Goal: Information Seeking & Learning: Find specific fact

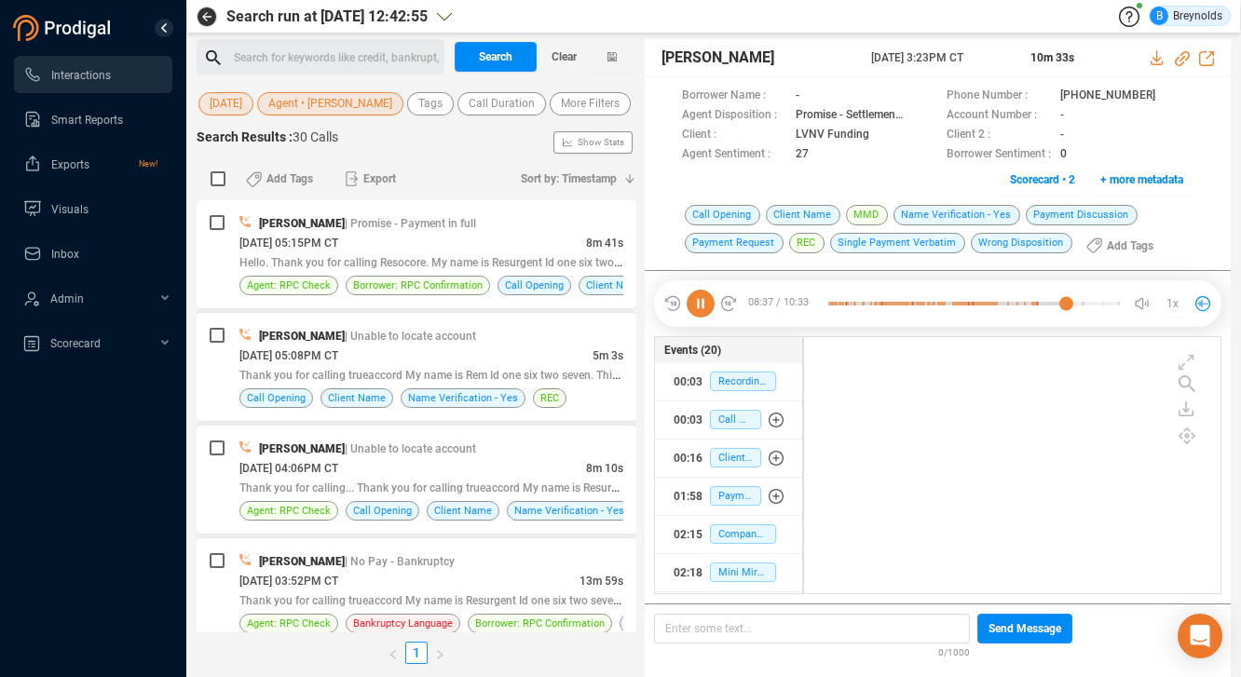
scroll to position [252, 407]
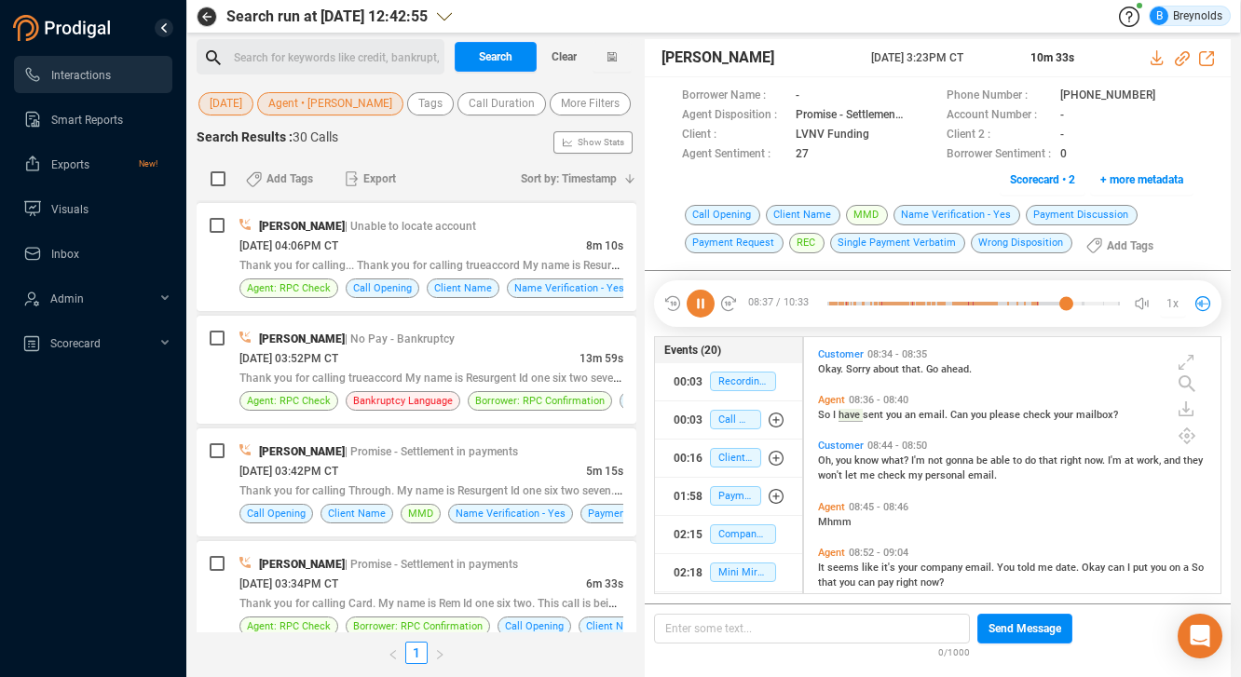
click at [306, 105] on span "Agent • [PERSON_NAME]" at bounding box center [330, 103] width 124 height 23
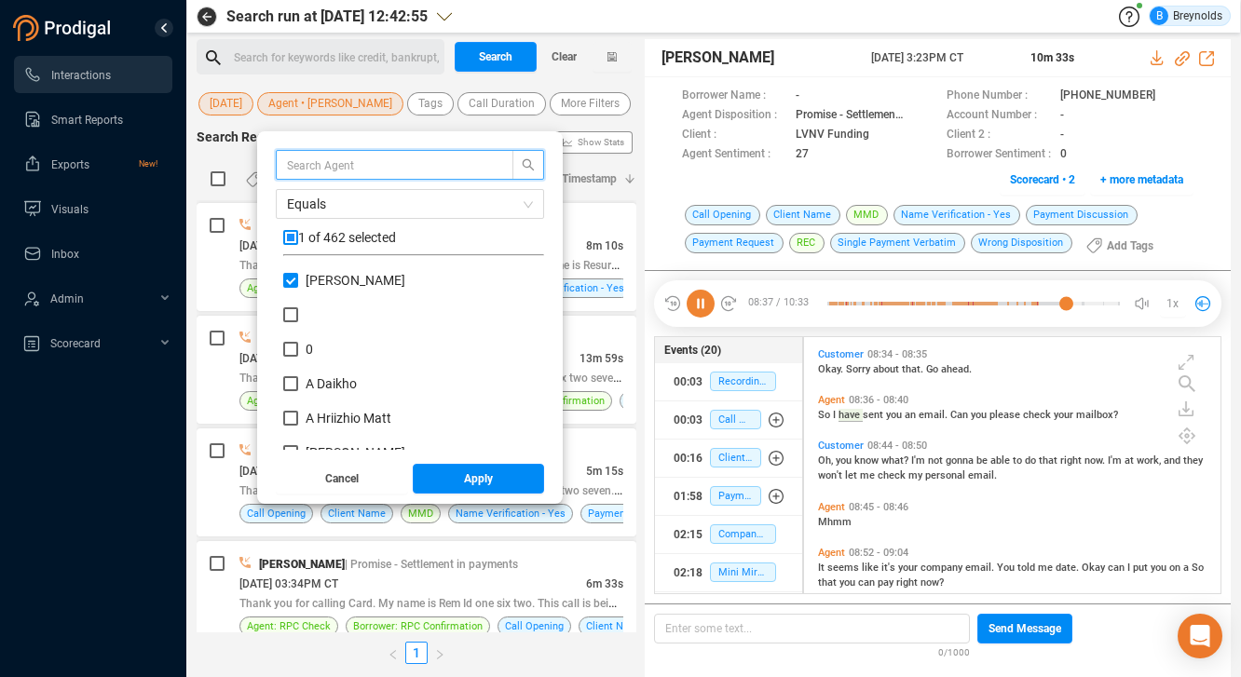
scroll to position [174, 252]
click at [298, 283] on input "[PERSON_NAME]" at bounding box center [290, 280] width 15 height 15
checkbox input "false"
click at [367, 166] on input "text" at bounding box center [385, 165] width 197 height 20
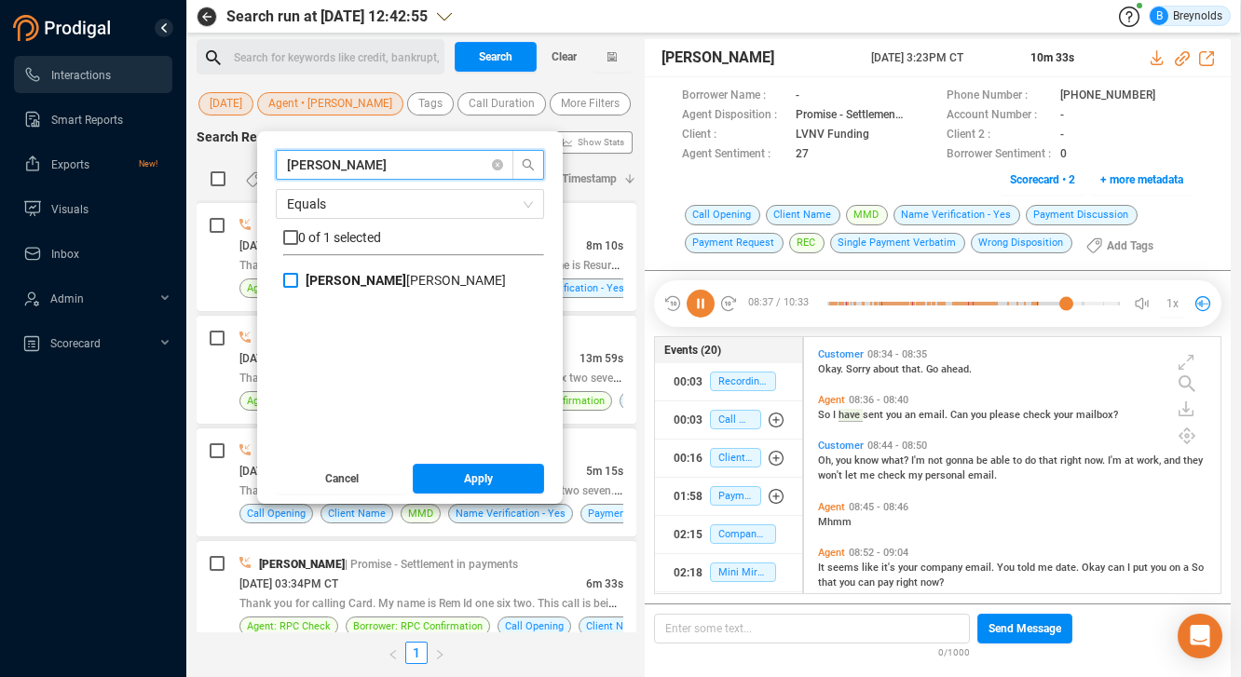
type input "[PERSON_NAME]"
click at [316, 283] on span "[PERSON_NAME] [PERSON_NAME]" at bounding box center [405, 280] width 215 height 15
click at [298, 283] on input "[PERSON_NAME] [PERSON_NAME]" at bounding box center [290, 280] width 15 height 15
checkbox input "true"
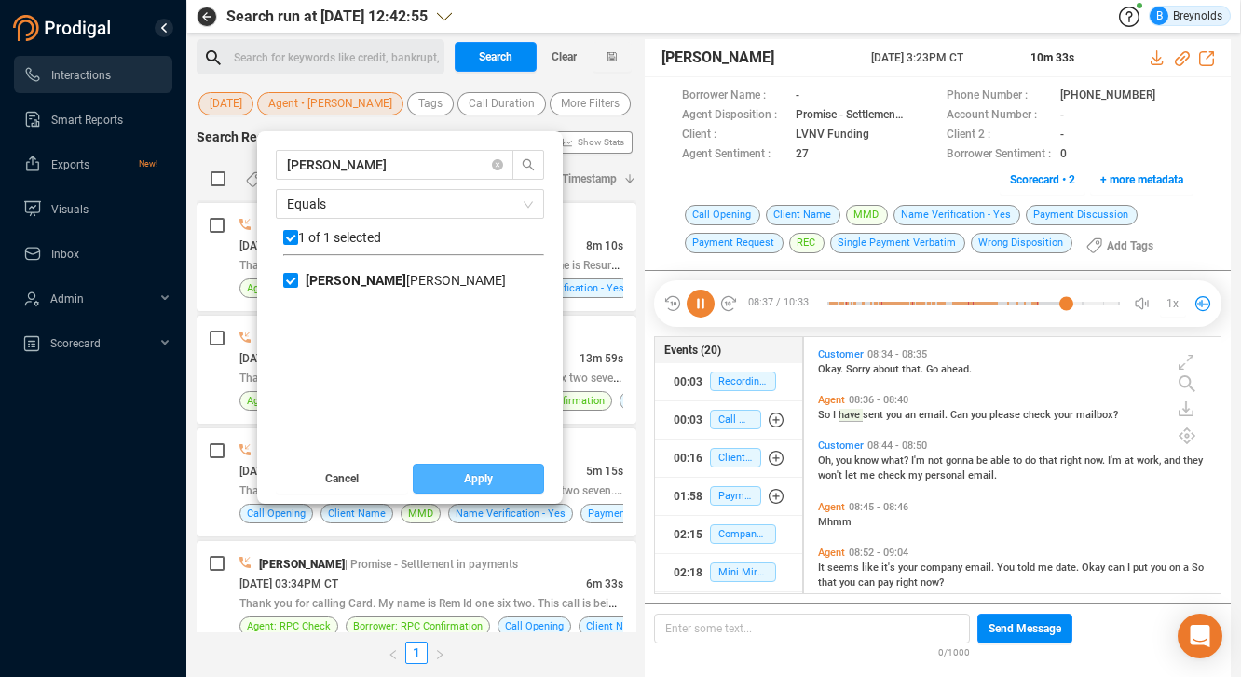
click at [474, 484] on button "Apply" at bounding box center [479, 479] width 132 height 30
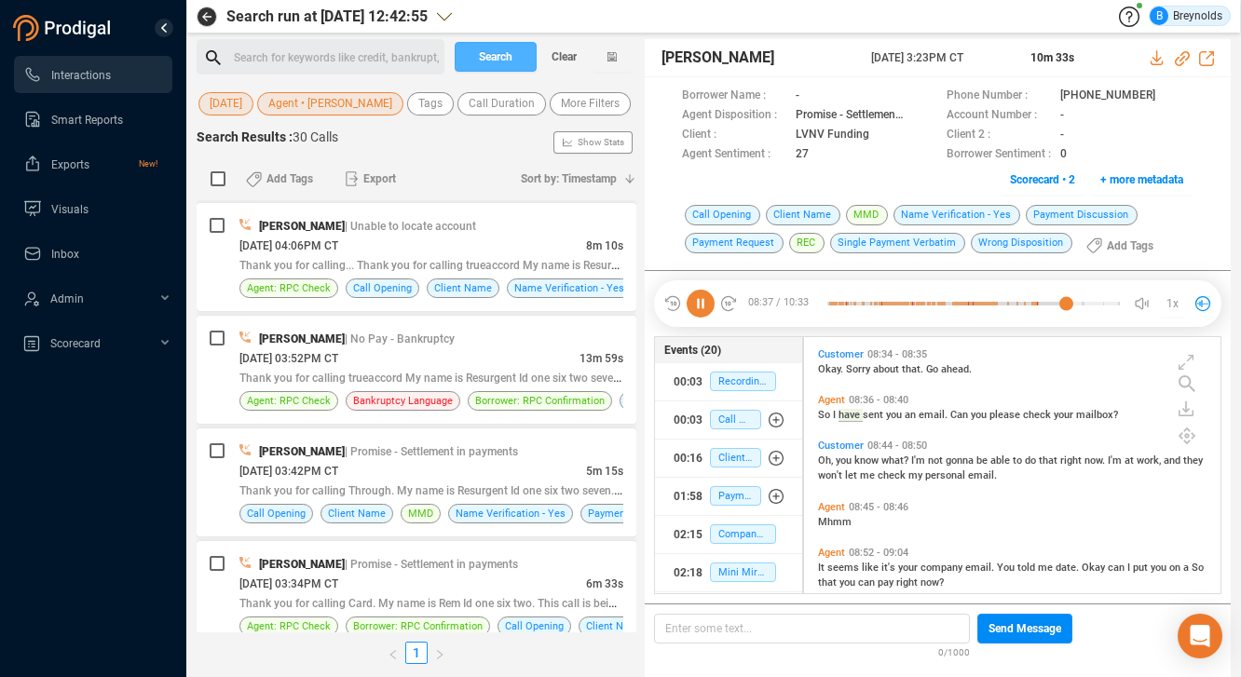
click at [483, 46] on span "Search" at bounding box center [496, 57] width 34 height 30
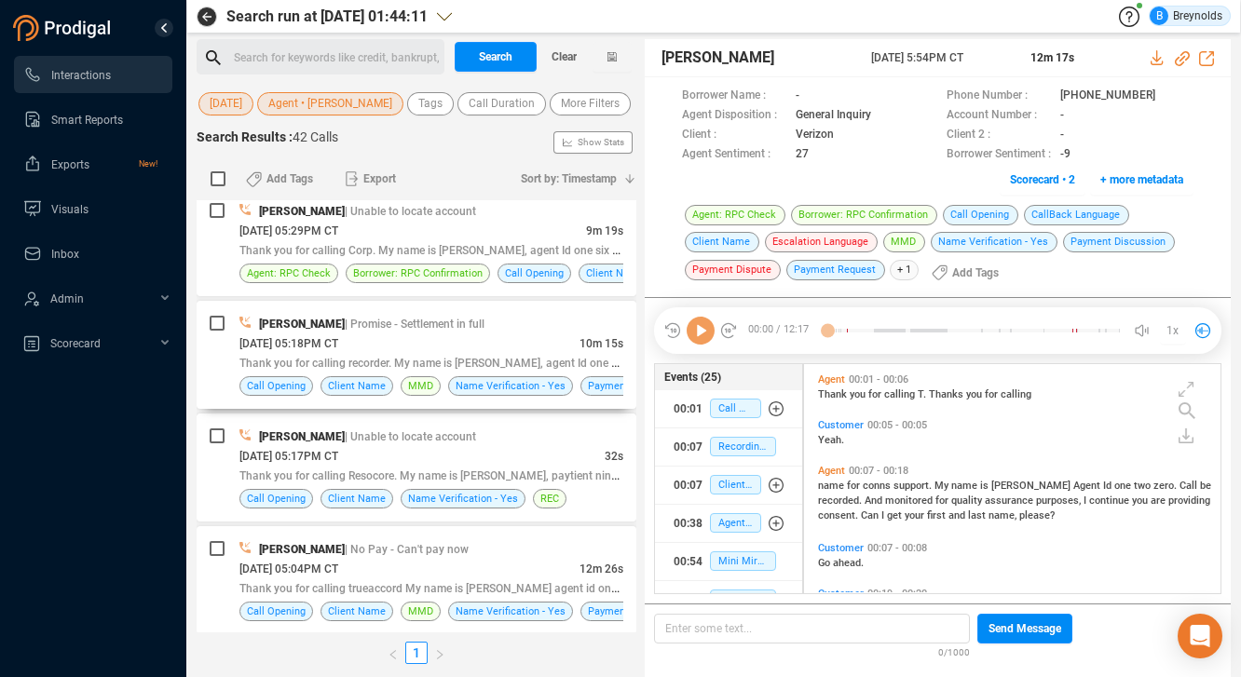
scroll to position [225, 407]
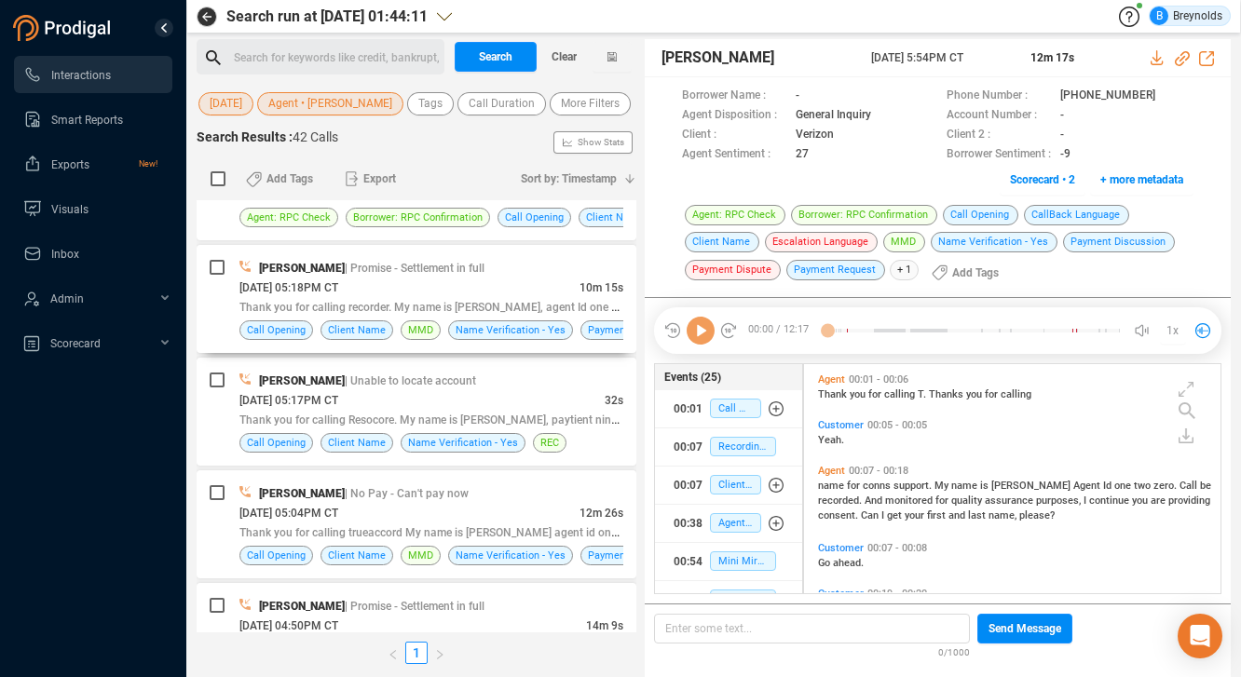
click at [522, 350] on div "[PERSON_NAME] | Promise - Settlement in full [DATE] 05:18PM CT 10m 15s Thank yo…" at bounding box center [417, 299] width 440 height 108
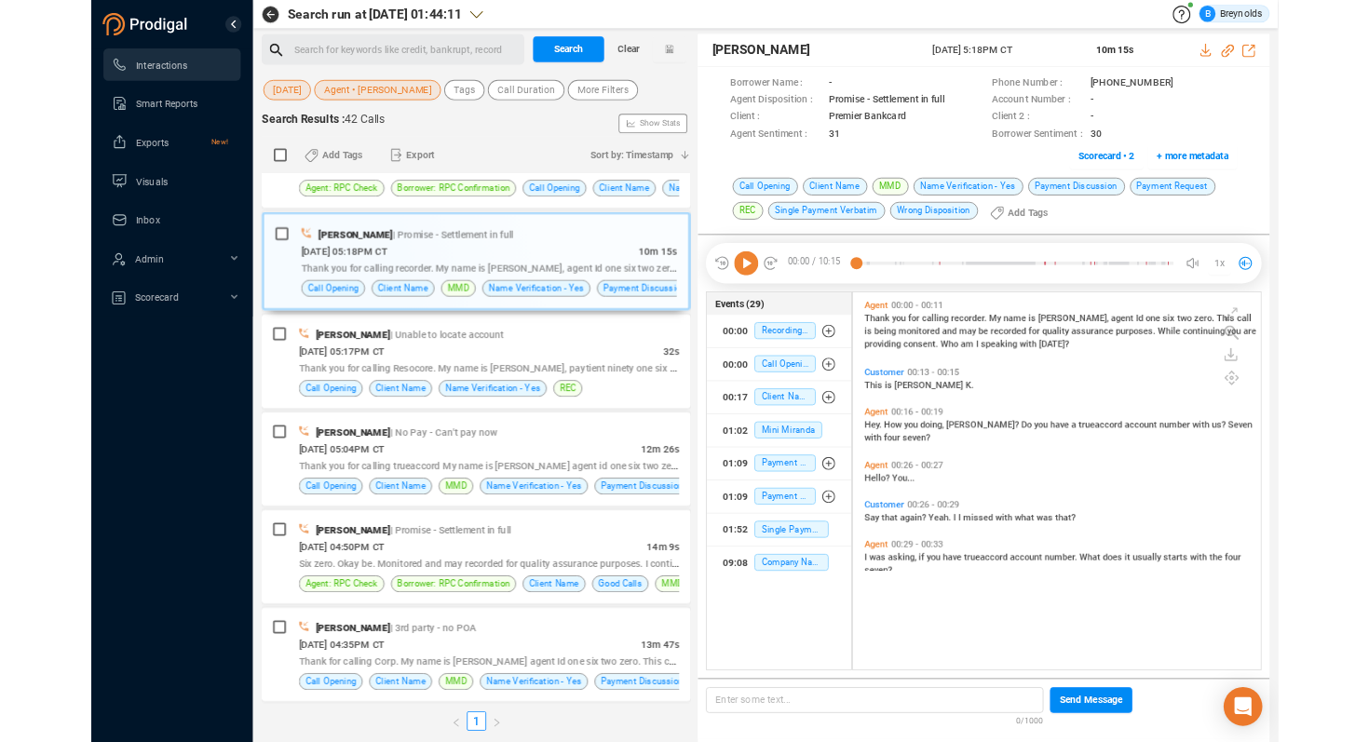
scroll to position [318, 460]
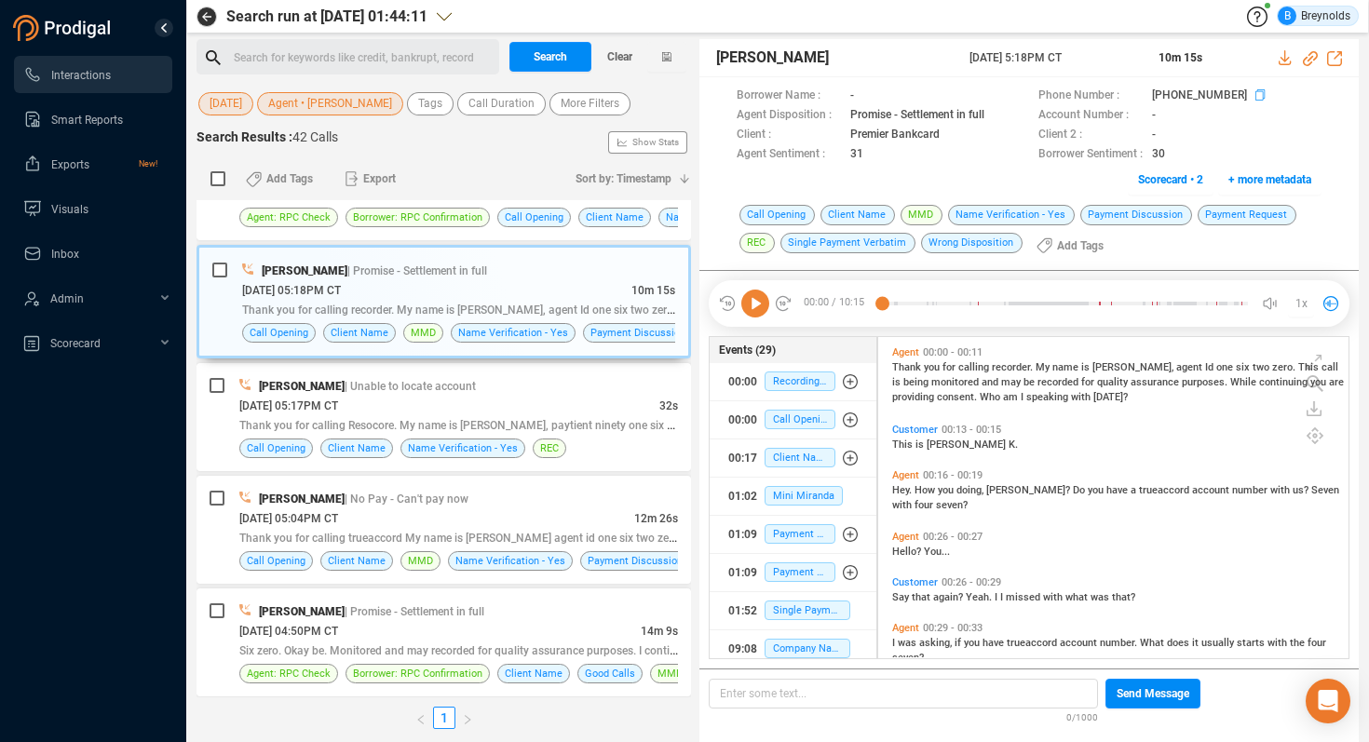
click at [1240, 93] on icon at bounding box center [1263, 96] width 15 height 15
click at [755, 300] on icon at bounding box center [756, 304] width 28 height 28
click at [1240, 58] on icon at bounding box center [1310, 58] width 15 height 15
click at [954, 133] on icon at bounding box center [955, 136] width 15 height 15
click at [336, 106] on span "Agent • [PERSON_NAME]" at bounding box center [330, 103] width 124 height 23
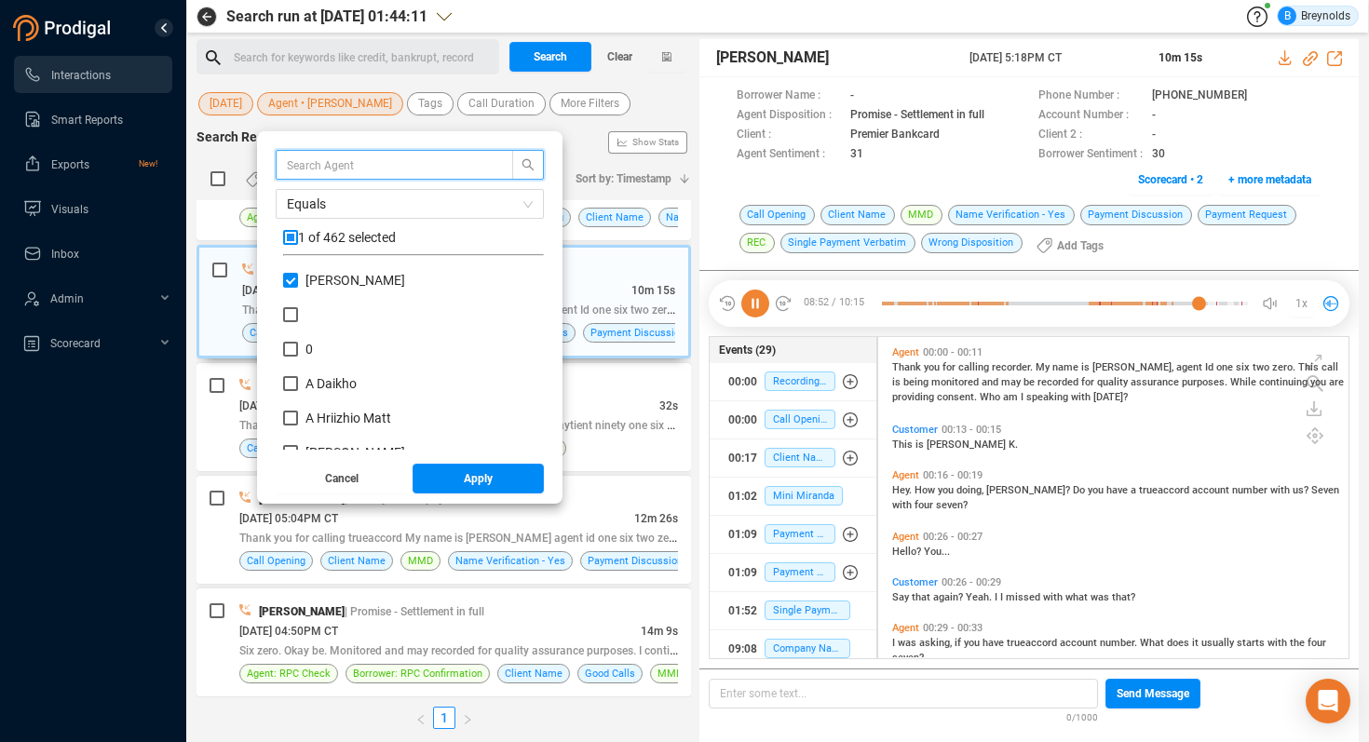
scroll to position [174, 252]
click at [298, 276] on input "[PERSON_NAME]" at bounding box center [290, 280] width 15 height 15
checkbox input "false"
click at [328, 162] on input "text" at bounding box center [385, 165] width 197 height 20
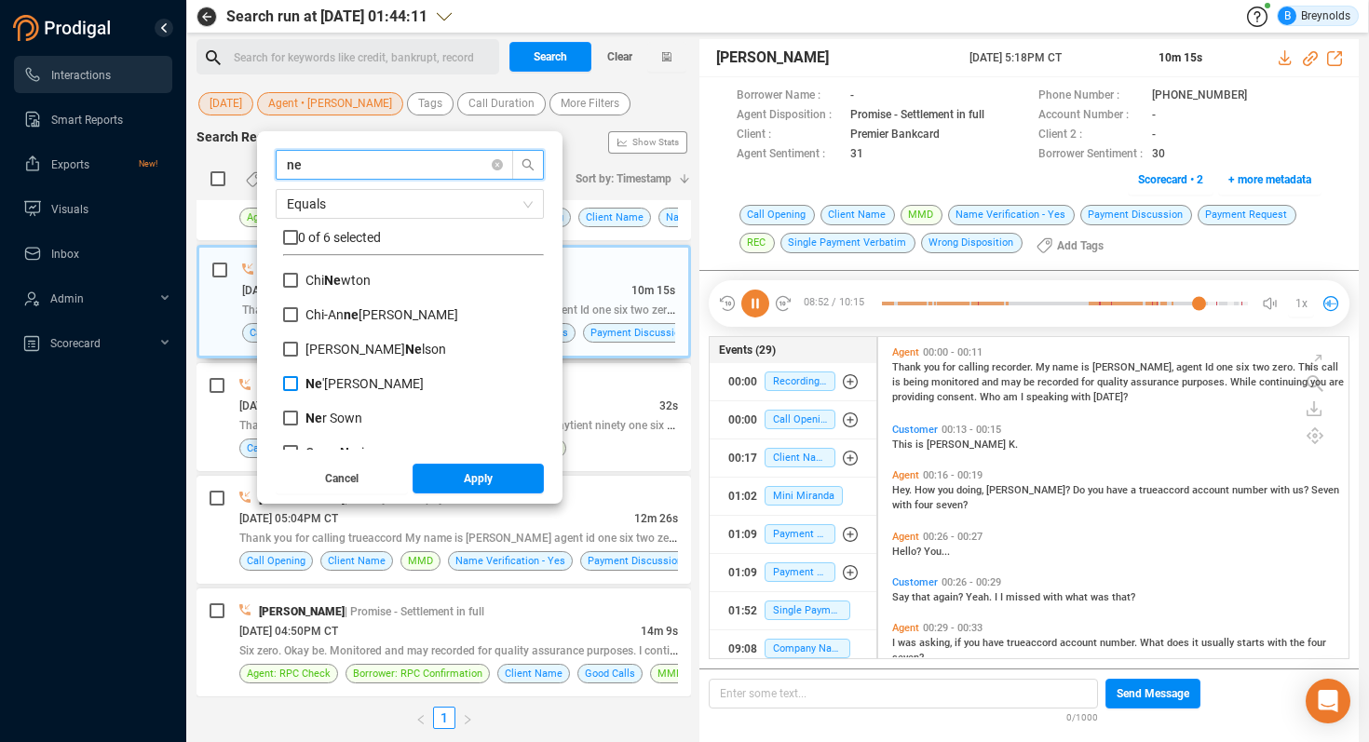
type input "ne"
click at [322, 384] on b "Ne" at bounding box center [314, 383] width 17 height 15
click at [298, 384] on input "Ne '[PERSON_NAME]" at bounding box center [290, 383] width 15 height 15
checkbox input "true"
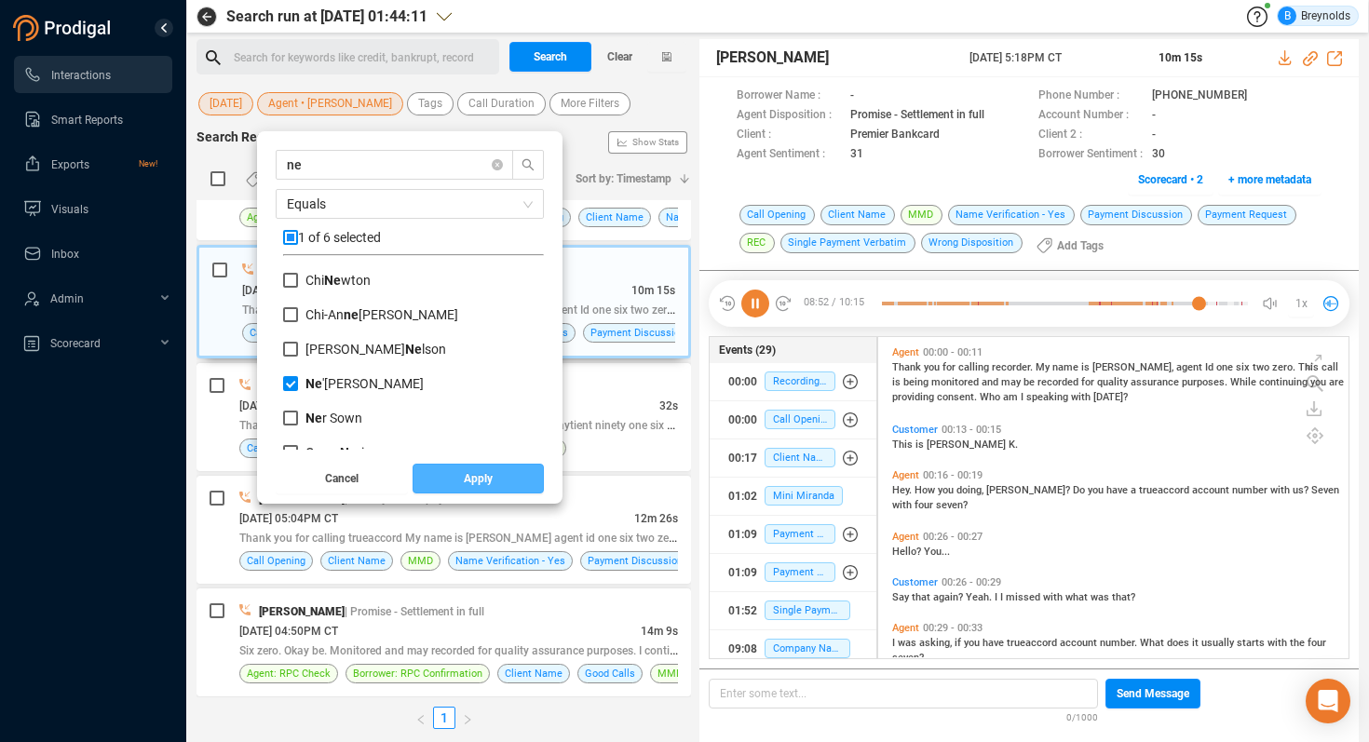
click at [489, 481] on span "Apply" at bounding box center [478, 479] width 29 height 30
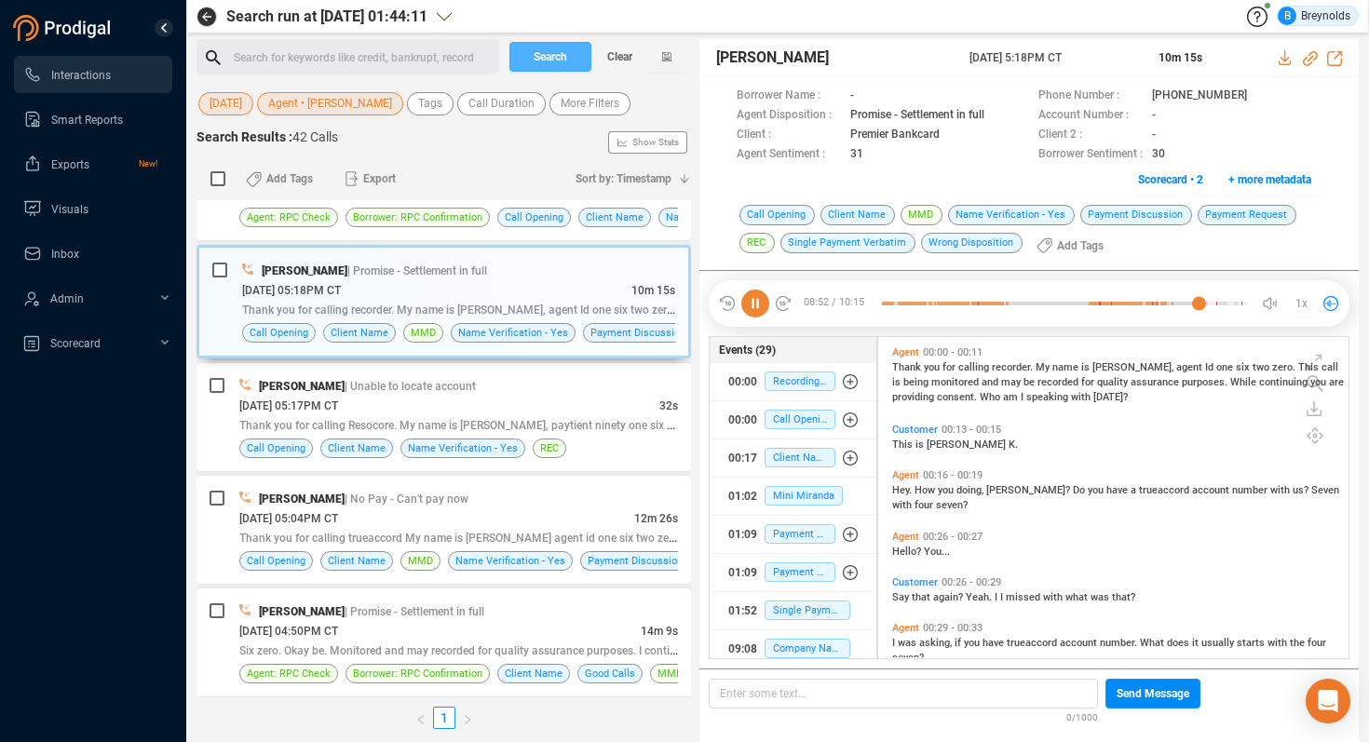
click at [524, 53] on button "Search" at bounding box center [551, 57] width 82 height 30
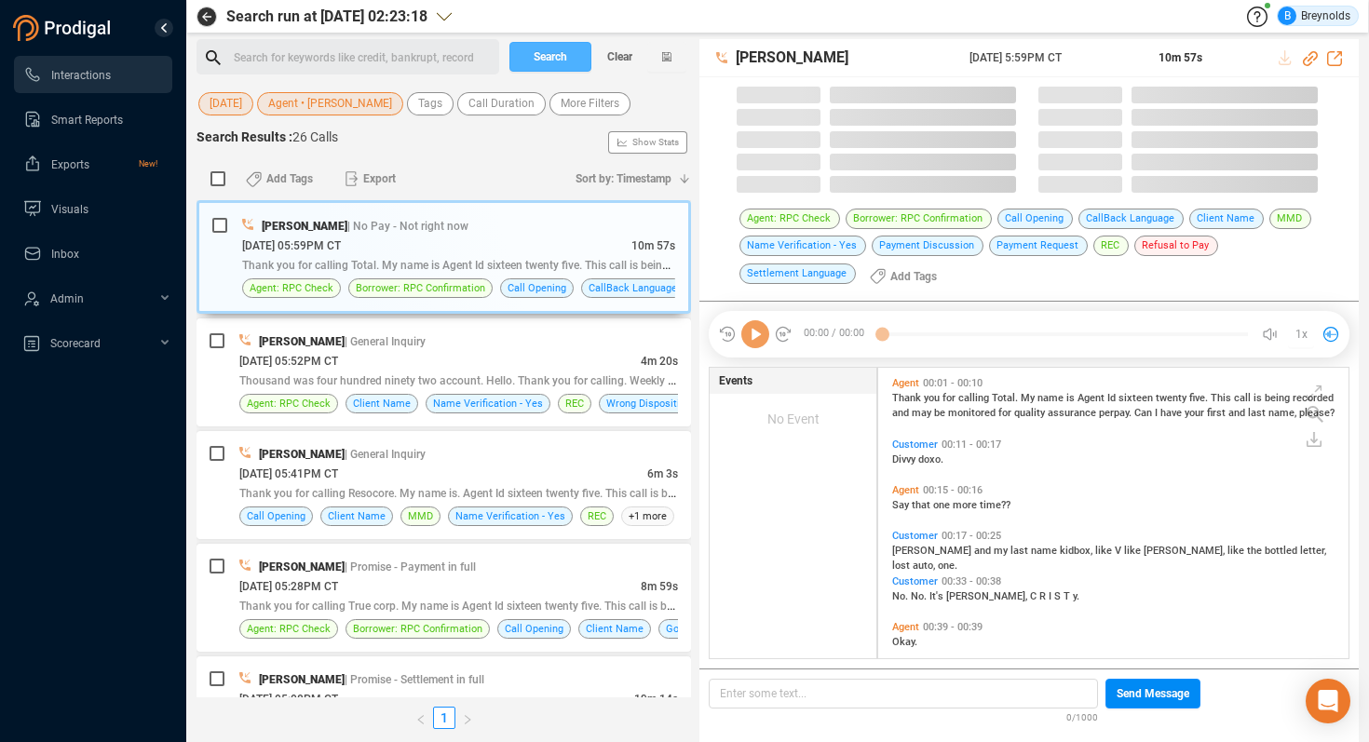
scroll to position [291, 460]
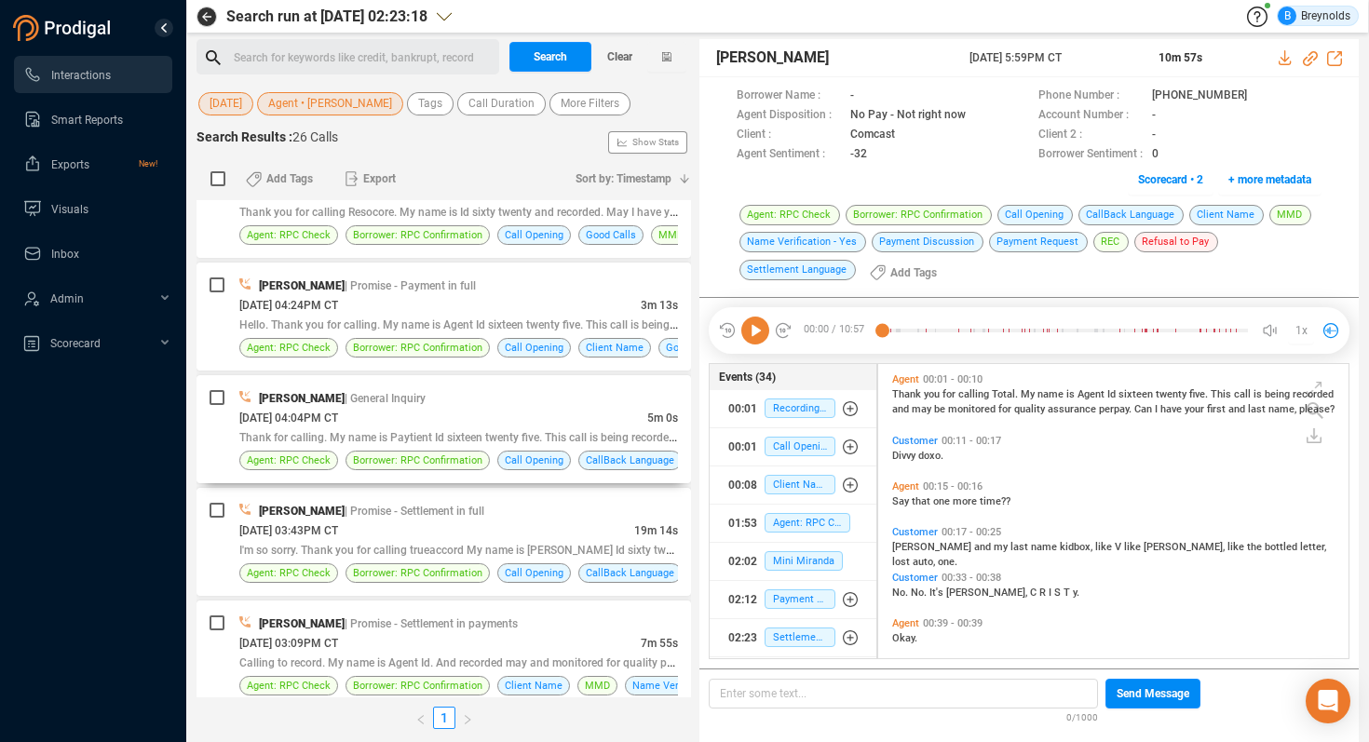
click at [551, 468] on span "Call Opening" at bounding box center [534, 461] width 59 height 18
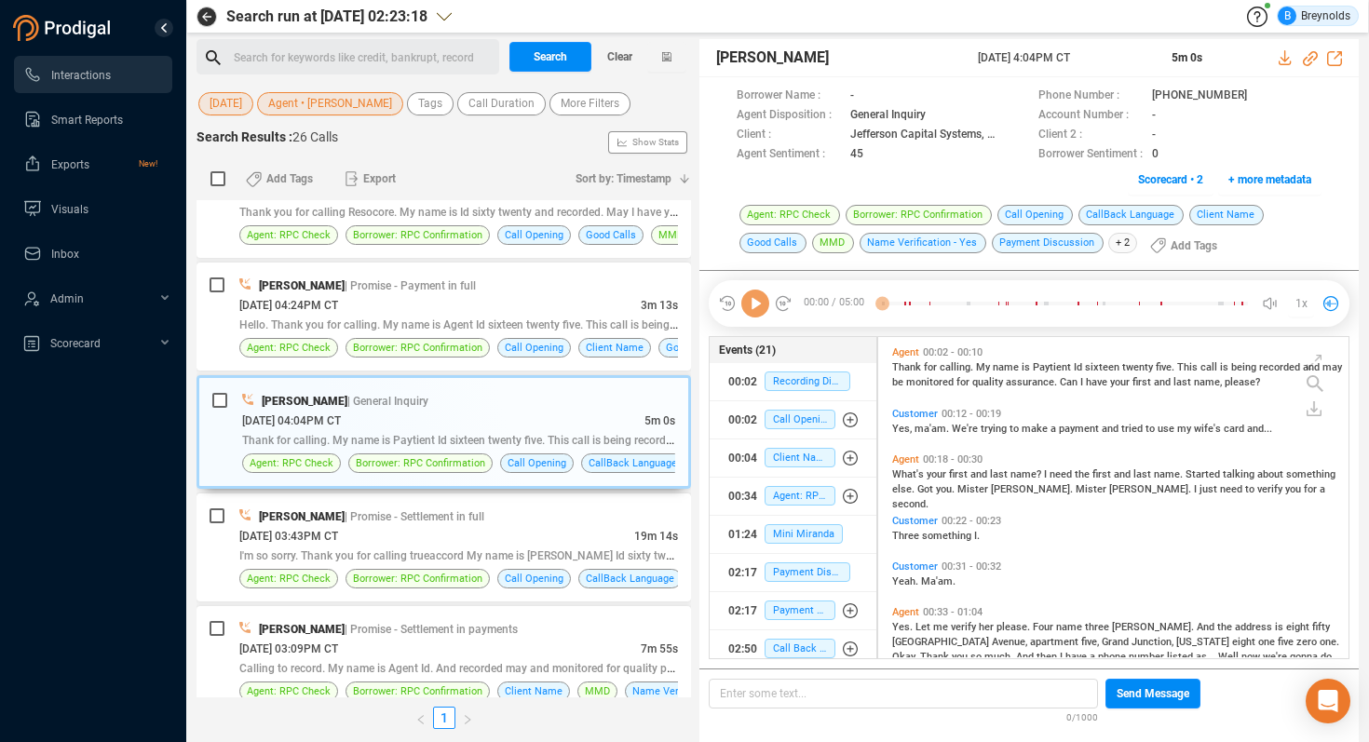
scroll to position [318, 460]
click at [1240, 96] on icon at bounding box center [1263, 96] width 15 height 15
click at [757, 303] on icon at bounding box center [756, 304] width 28 height 28
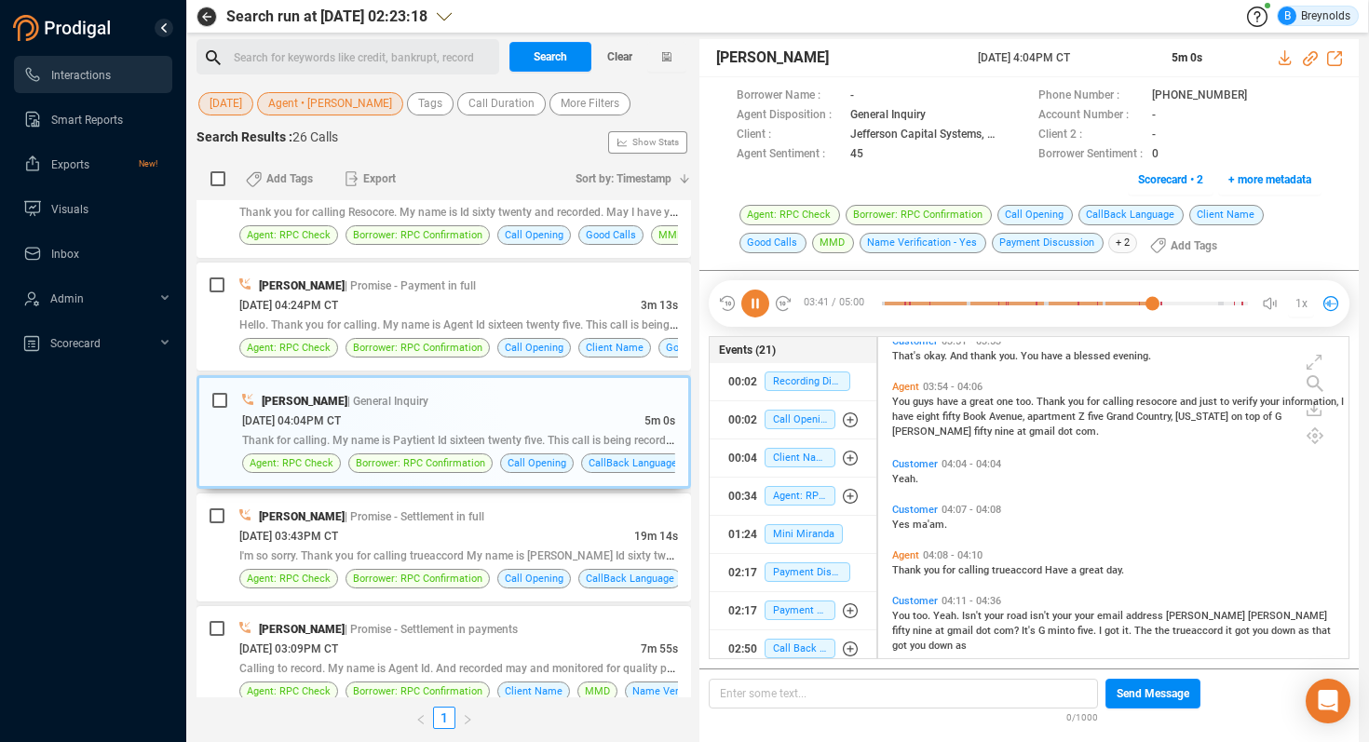
scroll to position [2255, 0]
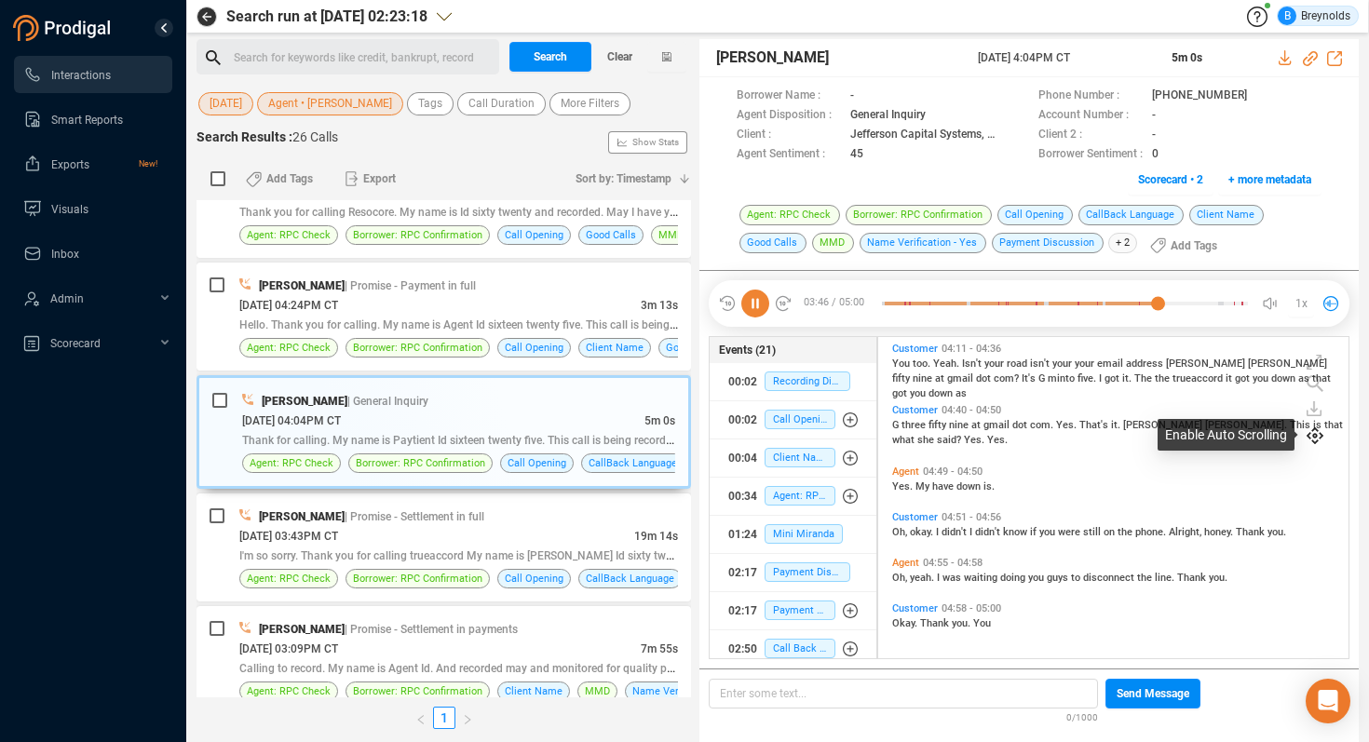
click at [1240, 439] on icon at bounding box center [1315, 436] width 17 height 17
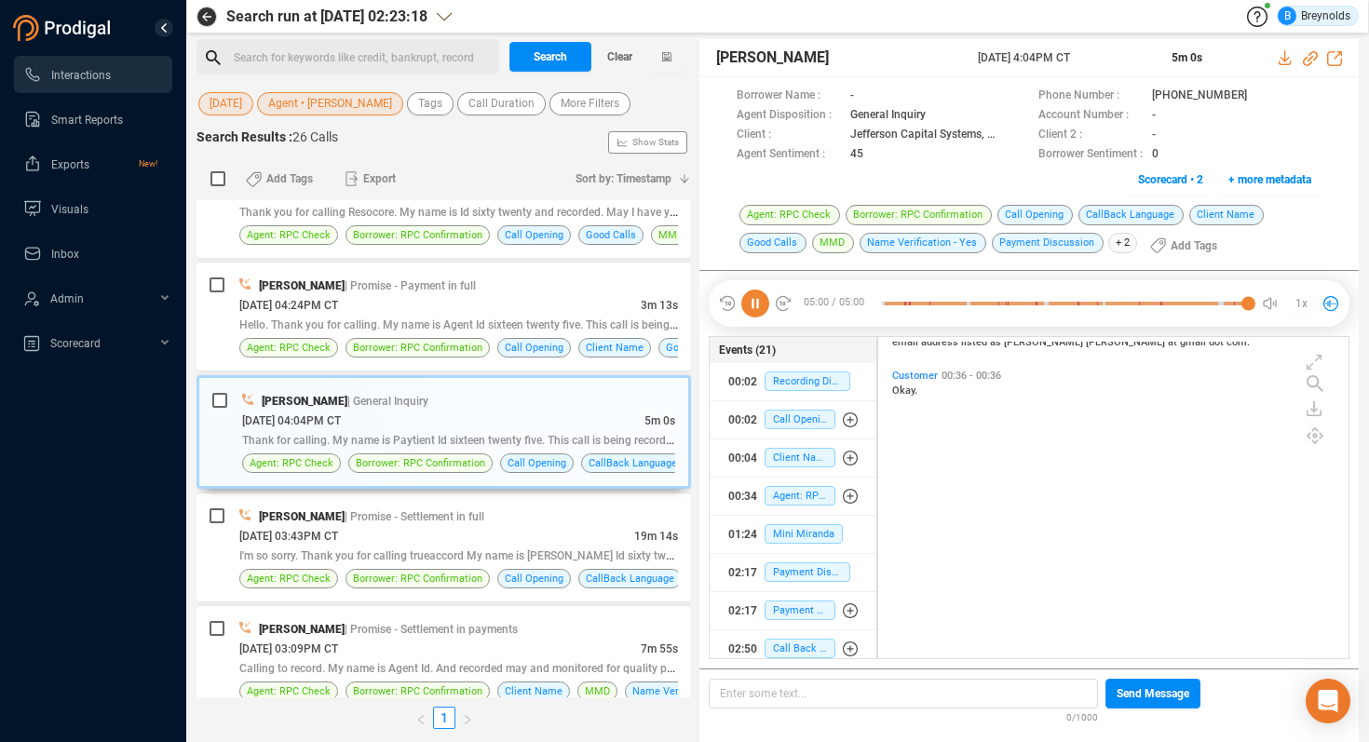
scroll to position [0, 0]
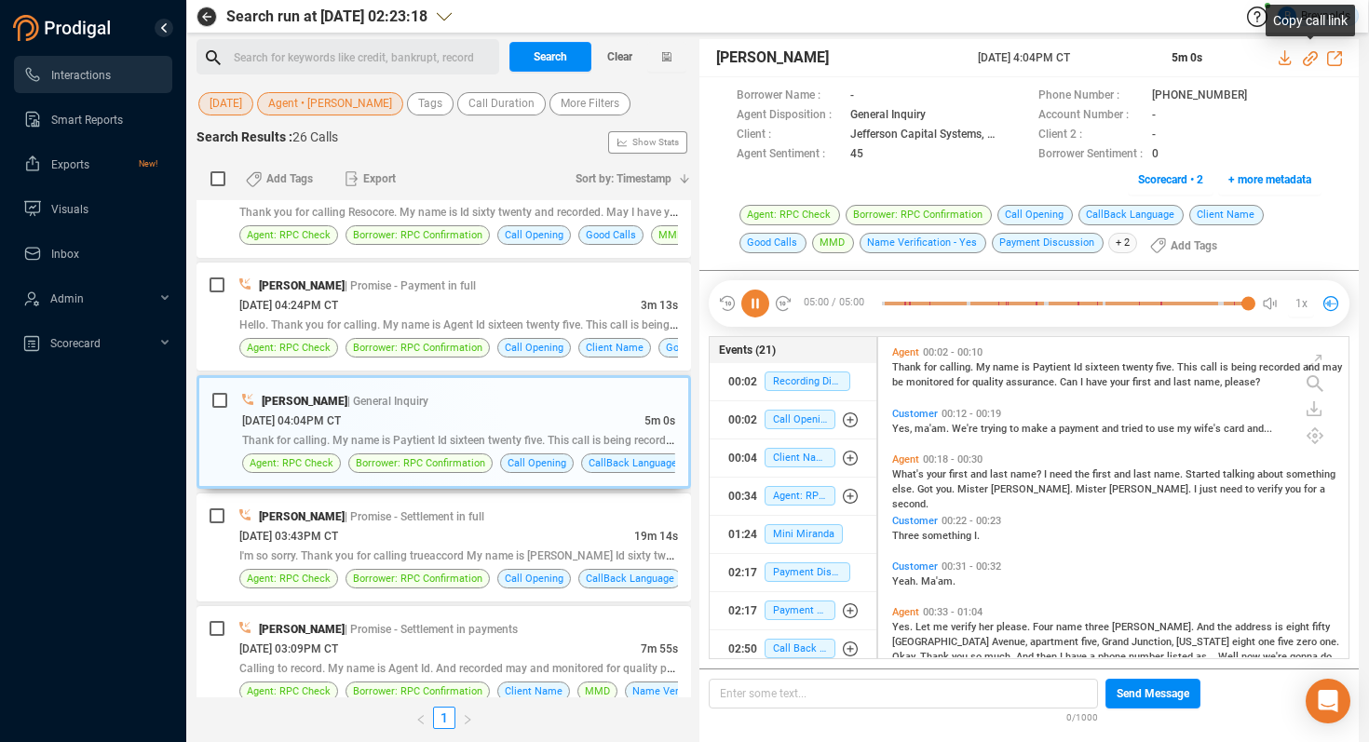
click at [1240, 59] on icon at bounding box center [1310, 58] width 15 height 15
click at [1008, 133] on icon at bounding box center [1012, 136] width 15 height 15
click at [804, 535] on span "Mini Miranda" at bounding box center [804, 534] width 78 height 20
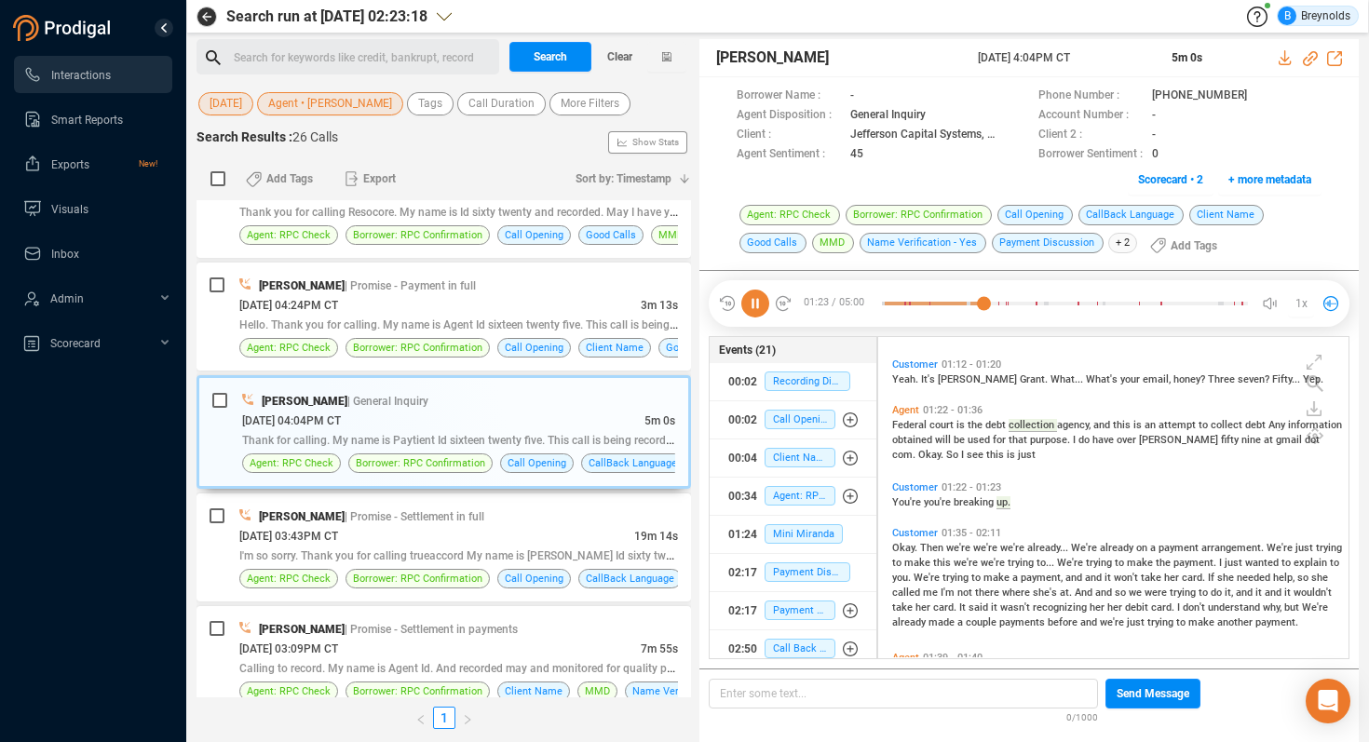
click at [755, 299] on icon at bounding box center [756, 304] width 28 height 28
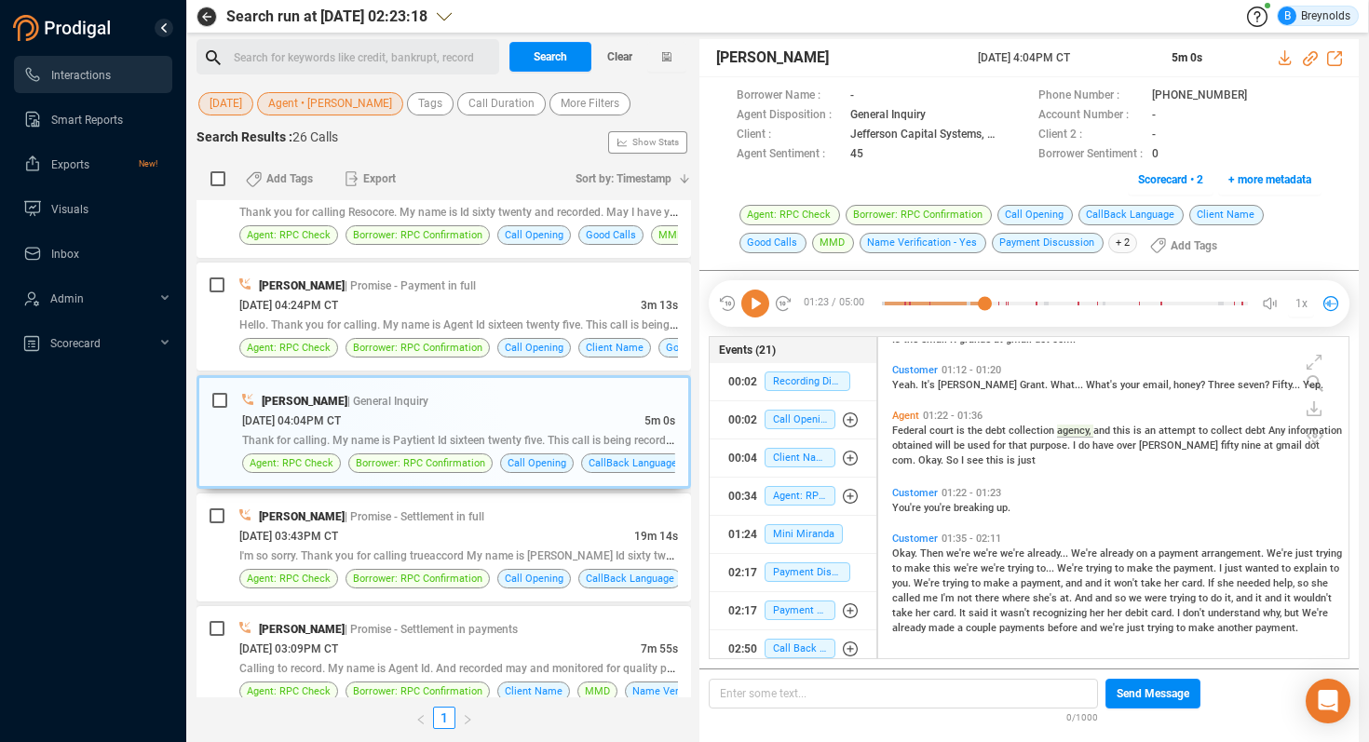
scroll to position [521, 0]
click at [789, 536] on span "Mini Miranda" at bounding box center [804, 534] width 78 height 20
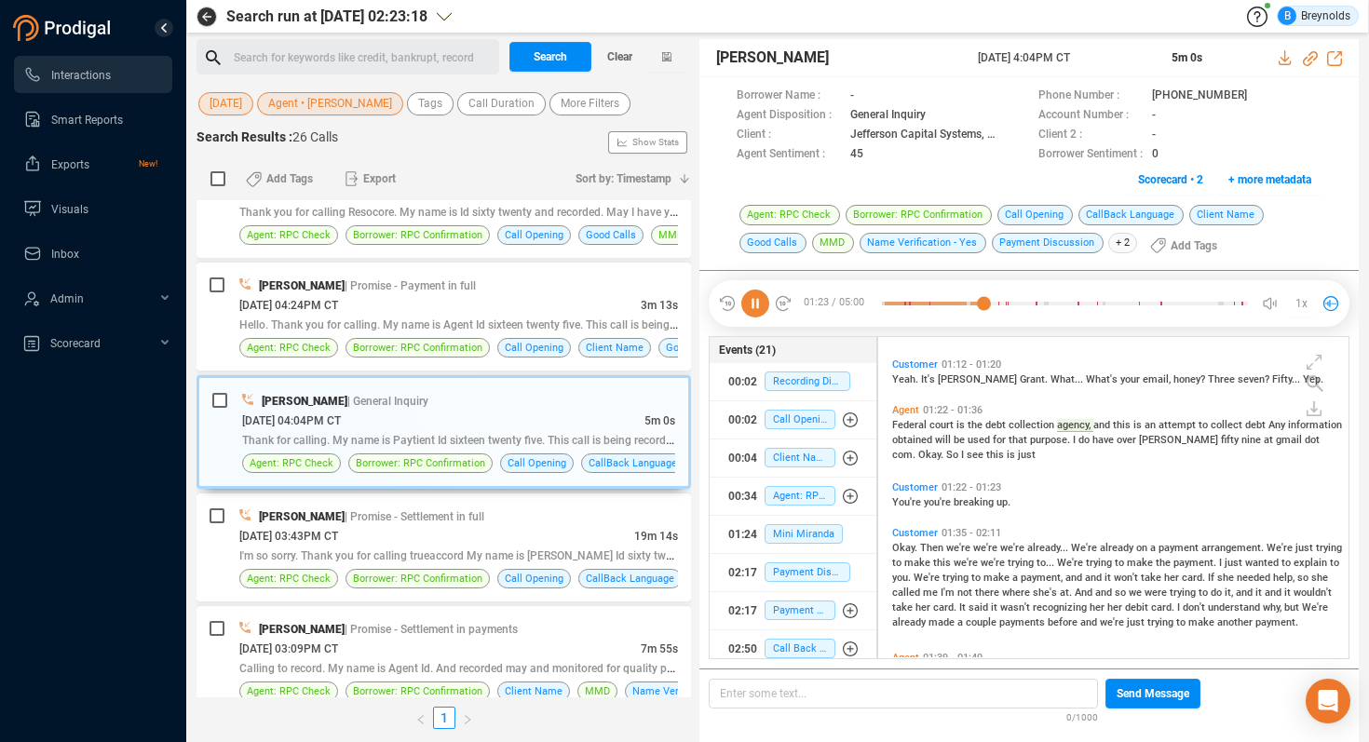
scroll to position [462, 0]
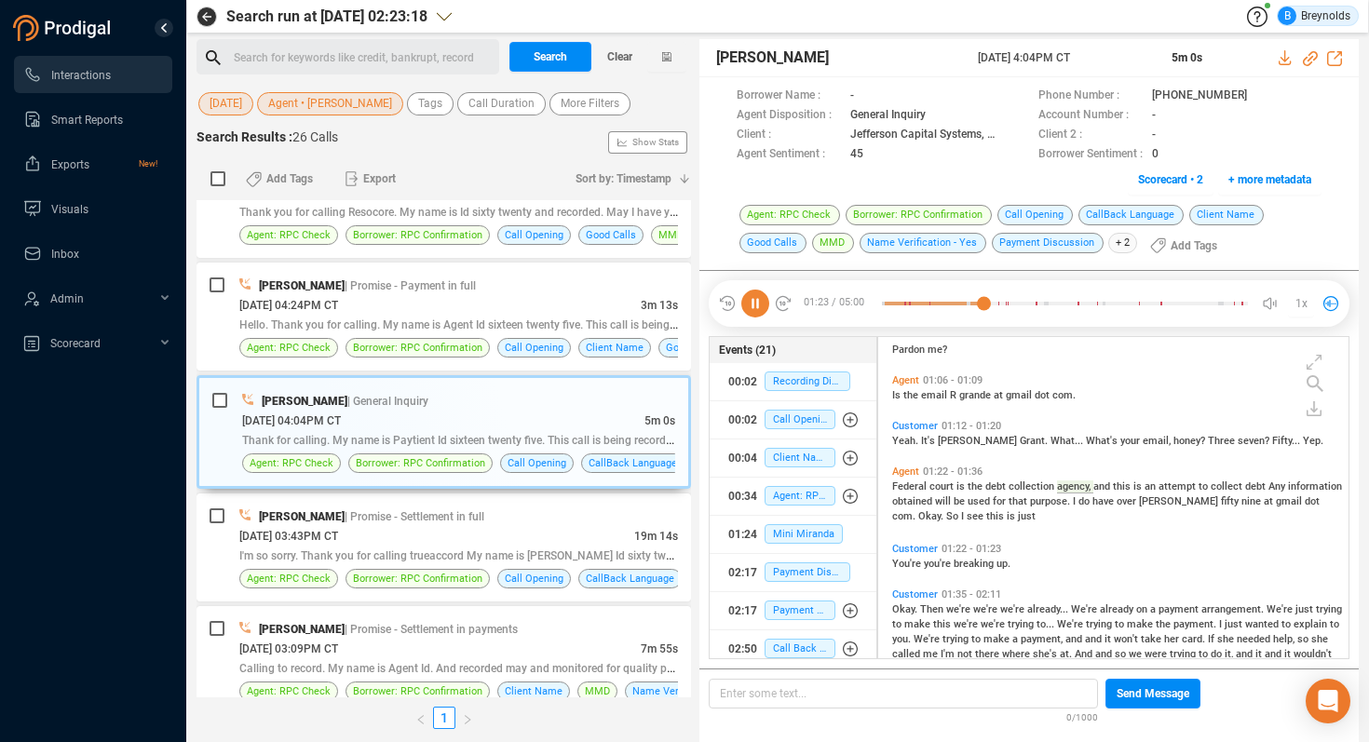
click at [751, 303] on icon at bounding box center [756, 304] width 28 height 28
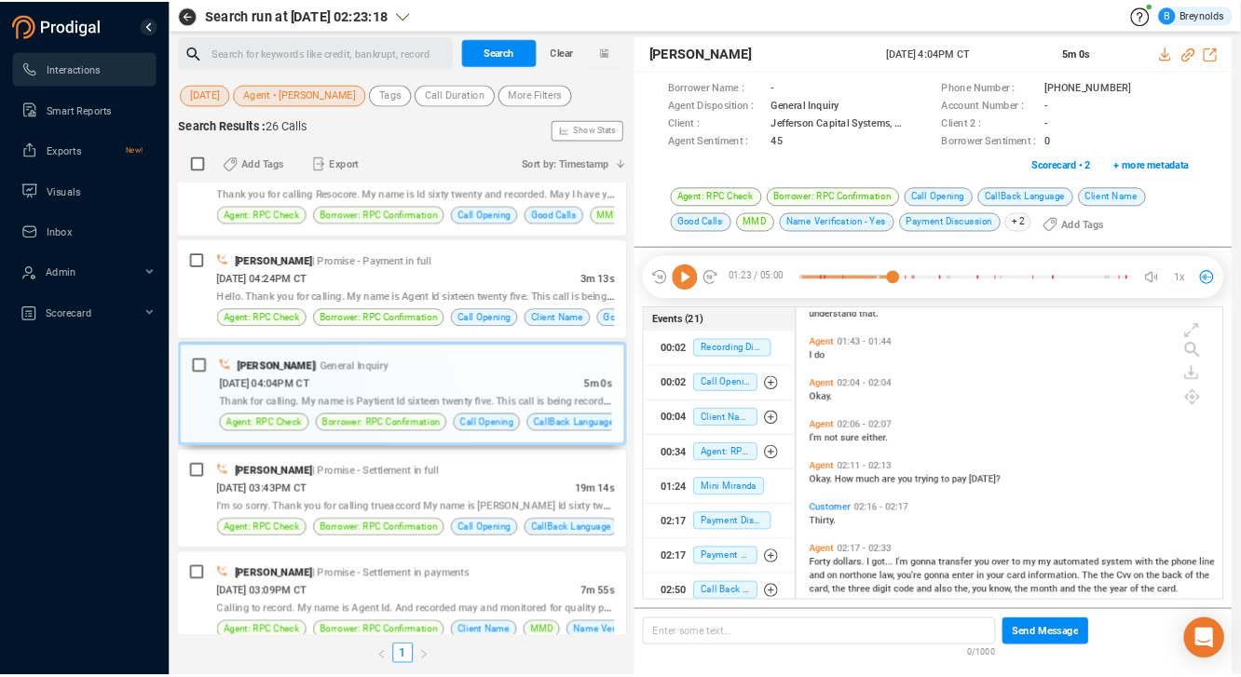
scroll to position [896, 0]
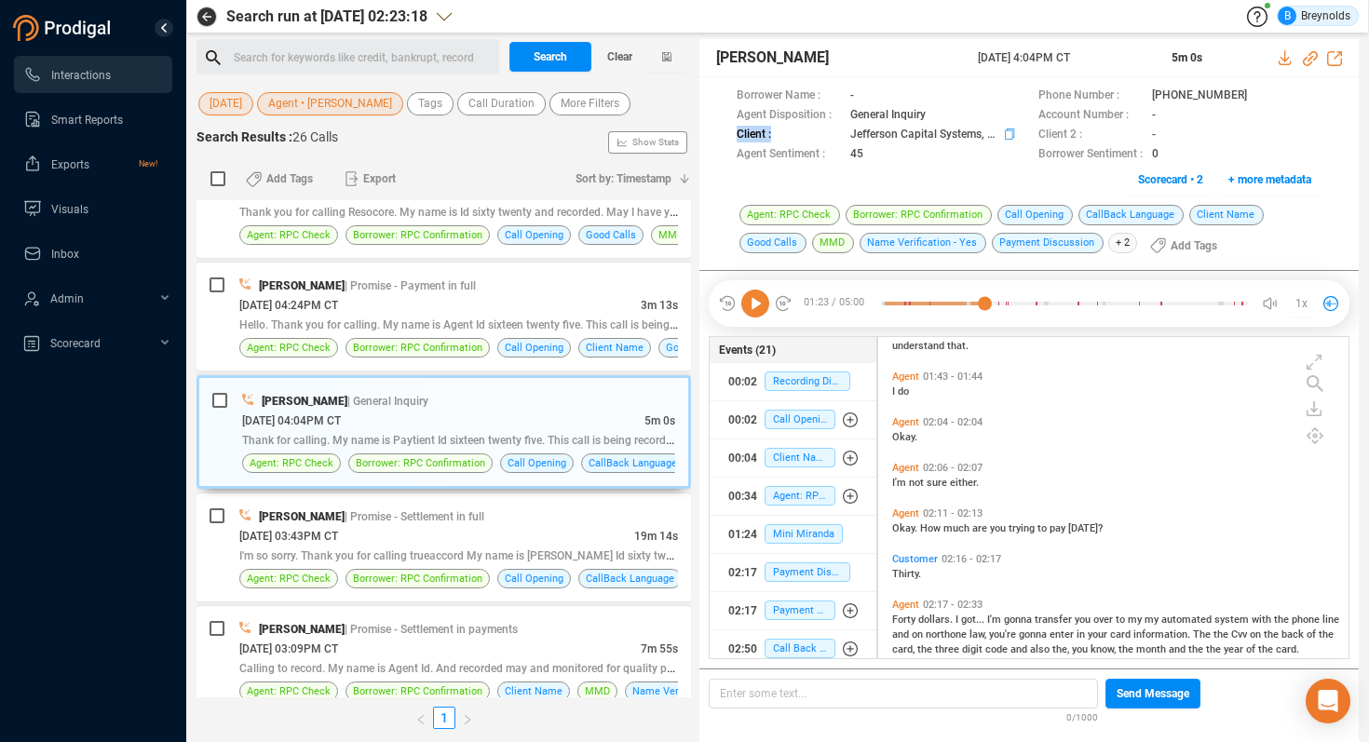
drag, startPoint x: 728, startPoint y: 132, endPoint x: 826, endPoint y: 134, distance: 98.8
click at [826, 134] on div "Borrower Name : - Phone Number : [PHONE_NUMBER] Agent Disposition : General Inq…" at bounding box center [1030, 140] width 660 height 127
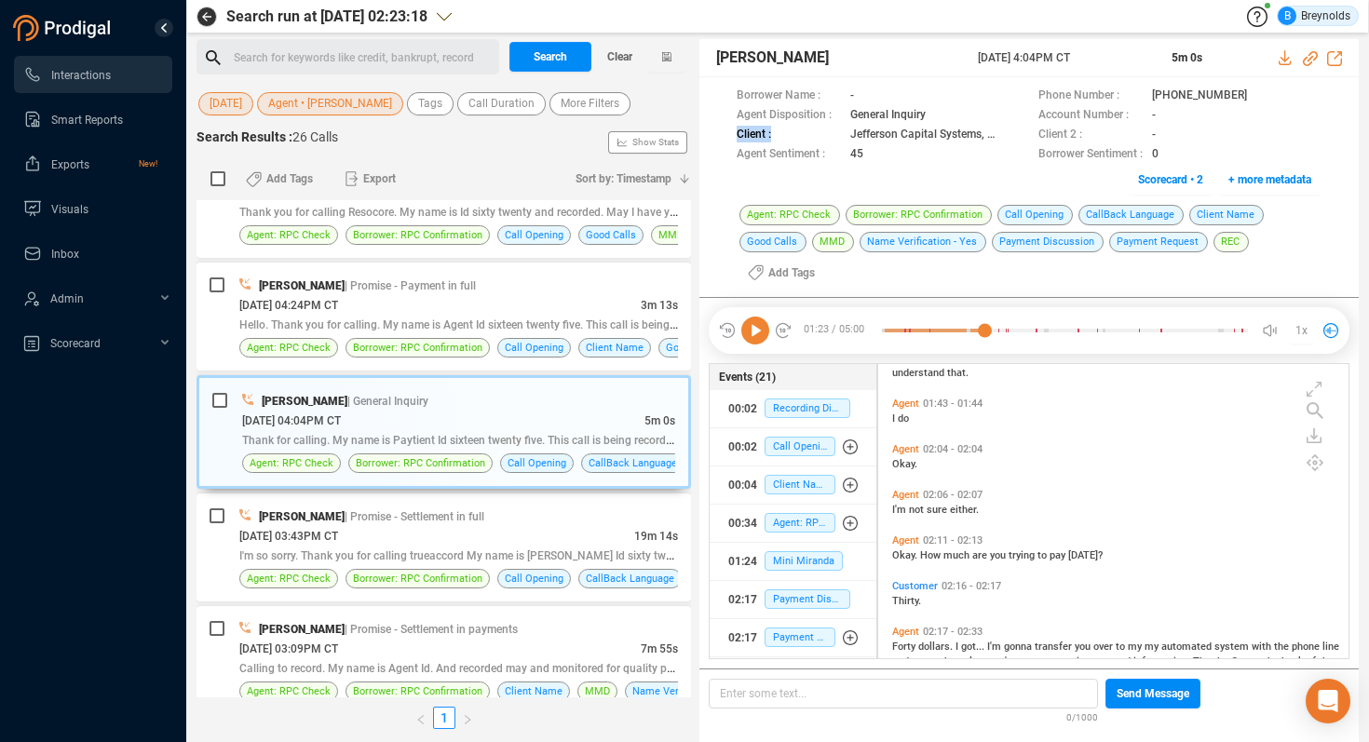
scroll to position [291, 460]
click at [348, 103] on span "Agent • [PERSON_NAME]" at bounding box center [330, 103] width 124 height 23
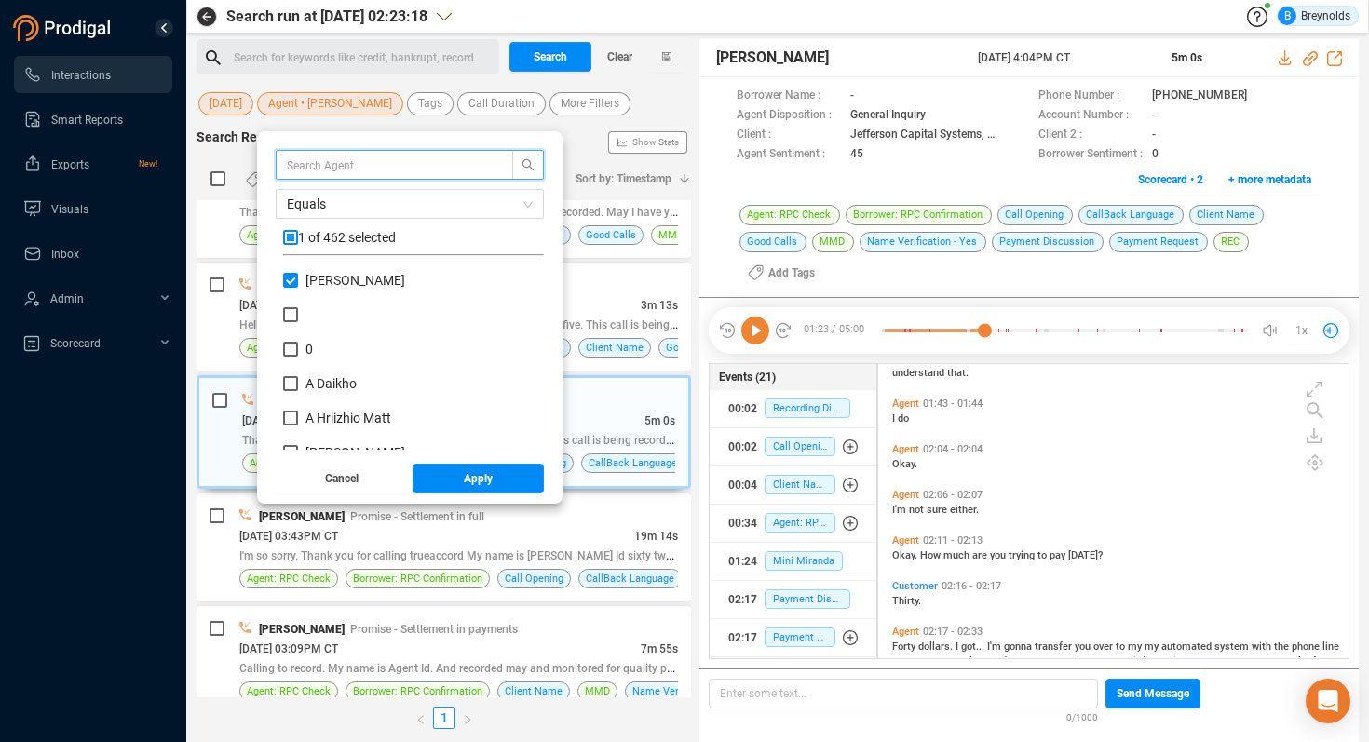
scroll to position [174, 252]
click at [298, 285] on input "[PERSON_NAME]" at bounding box center [290, 280] width 15 height 15
checkbox input "false"
click at [347, 170] on input "text" at bounding box center [385, 165] width 197 height 20
type input "[PERSON_NAME]"
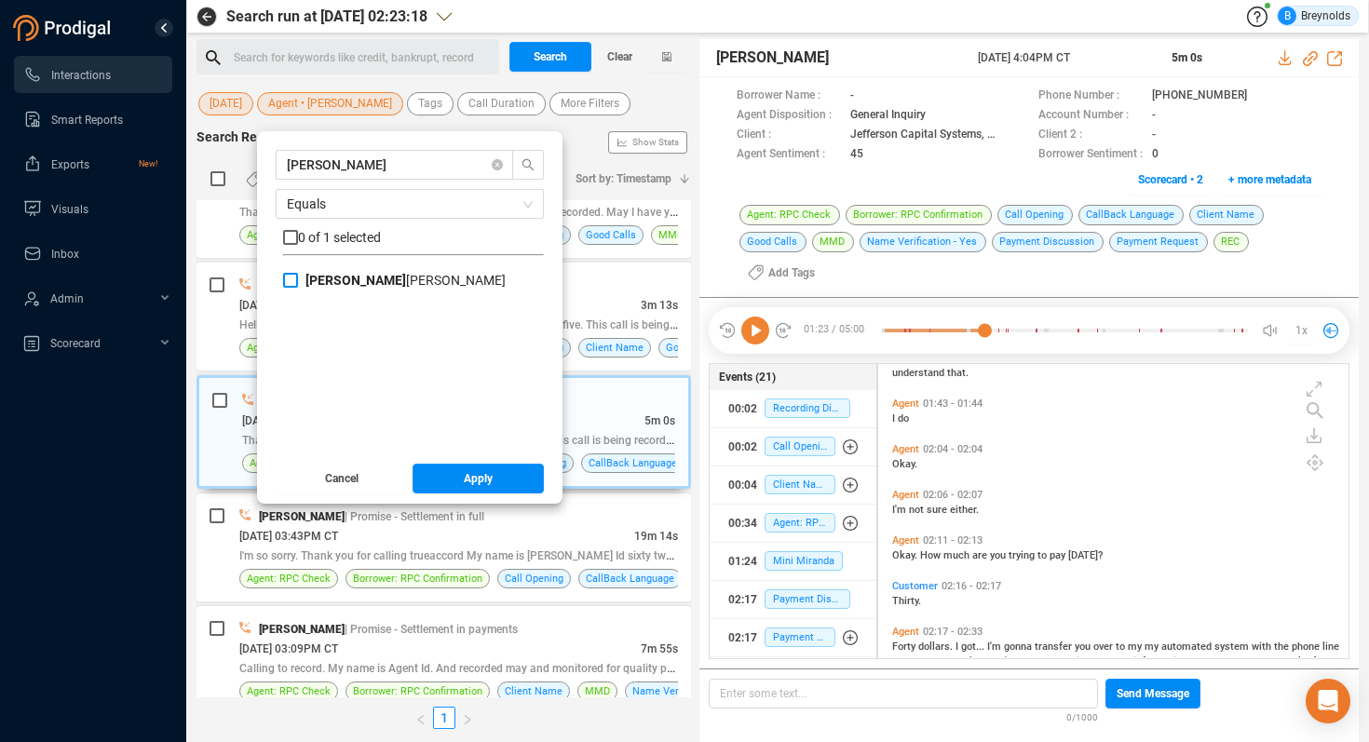
click at [298, 280] on input "[PERSON_NAME]" at bounding box center [290, 280] width 15 height 15
checkbox input "true"
click at [485, 473] on span "Apply" at bounding box center [478, 479] width 29 height 30
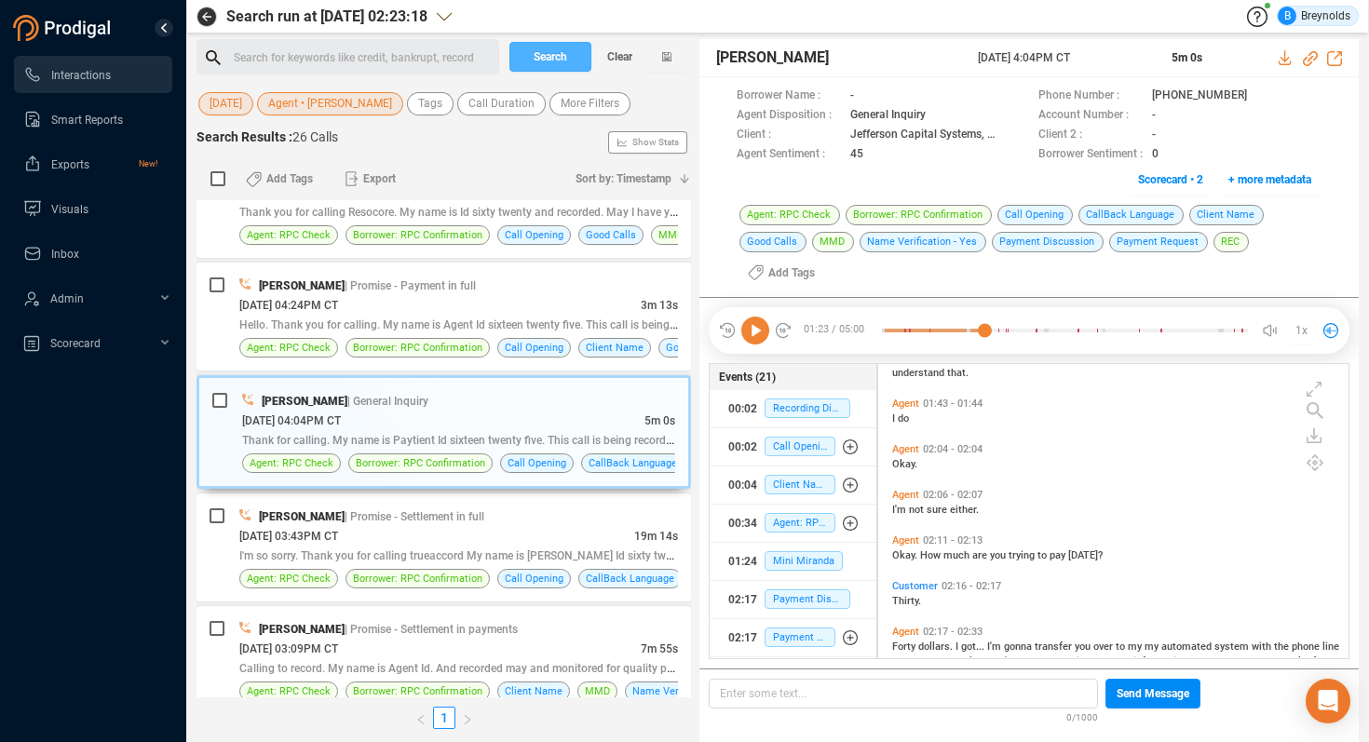
click at [540, 56] on span "Search" at bounding box center [551, 57] width 34 height 30
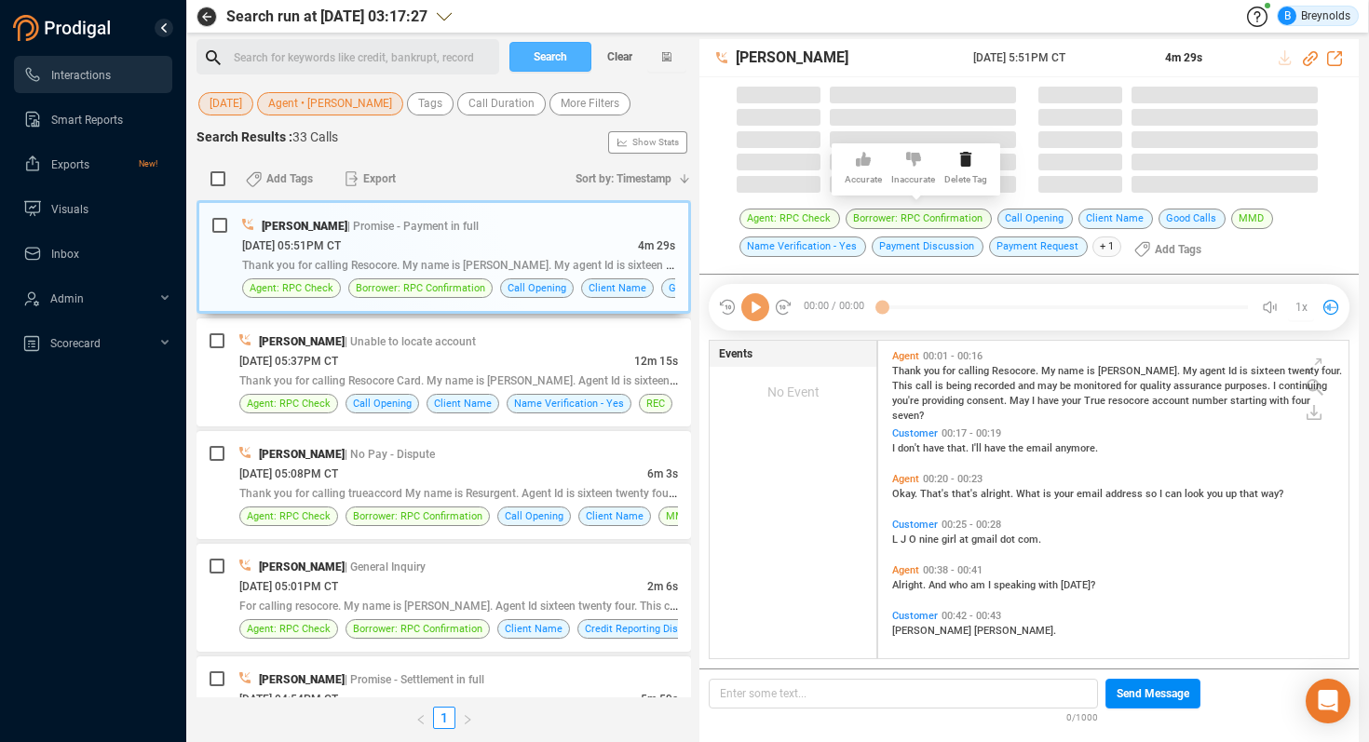
scroll to position [318, 460]
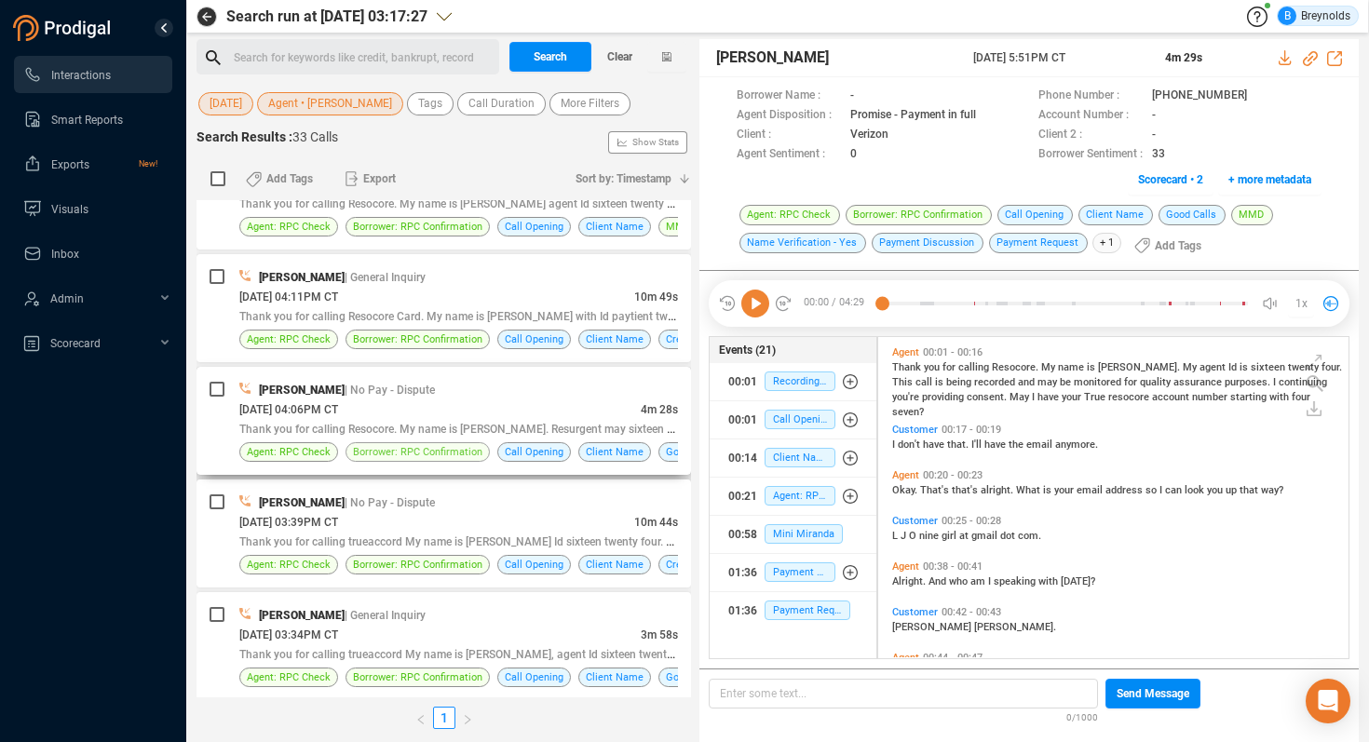
click at [422, 450] on span "Borrower: RPC Confirmation" at bounding box center [417, 452] width 129 height 18
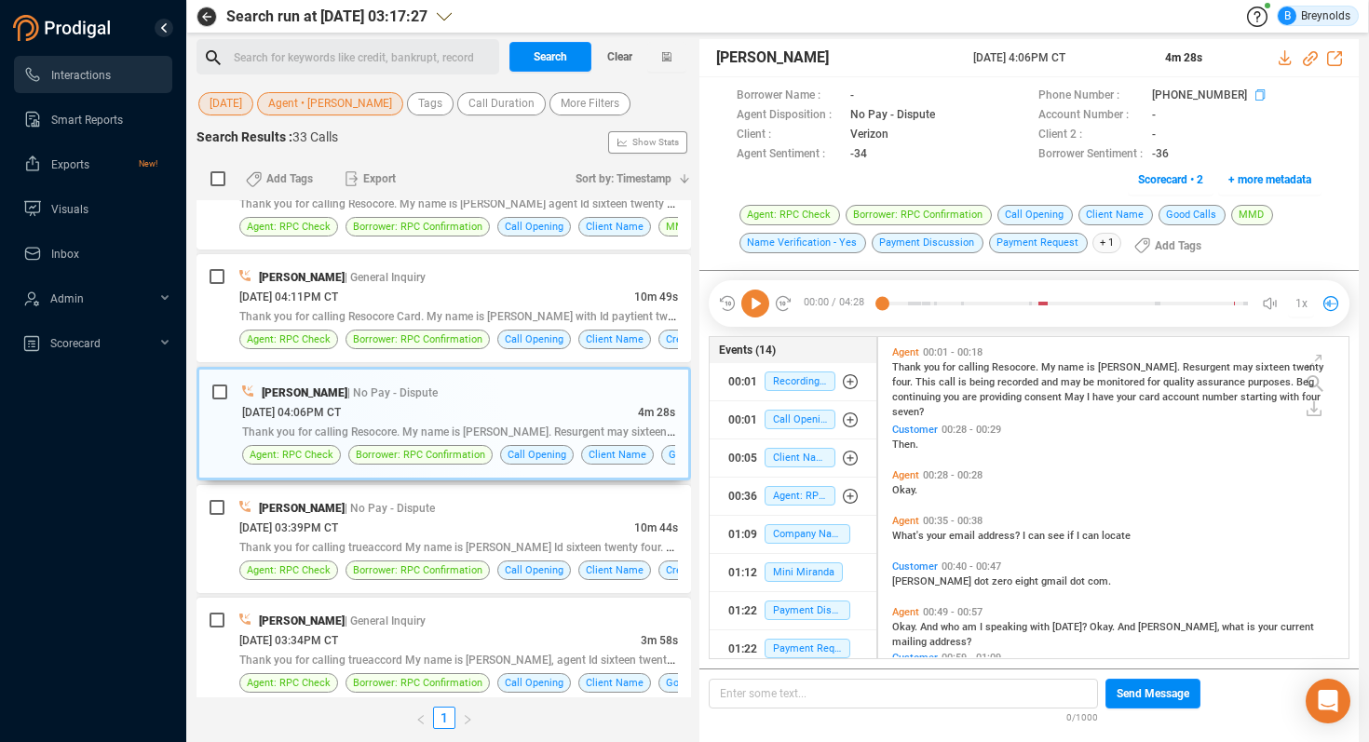
click at [1240, 93] on icon at bounding box center [1263, 96] width 15 height 15
click at [755, 295] on icon at bounding box center [756, 304] width 28 height 28
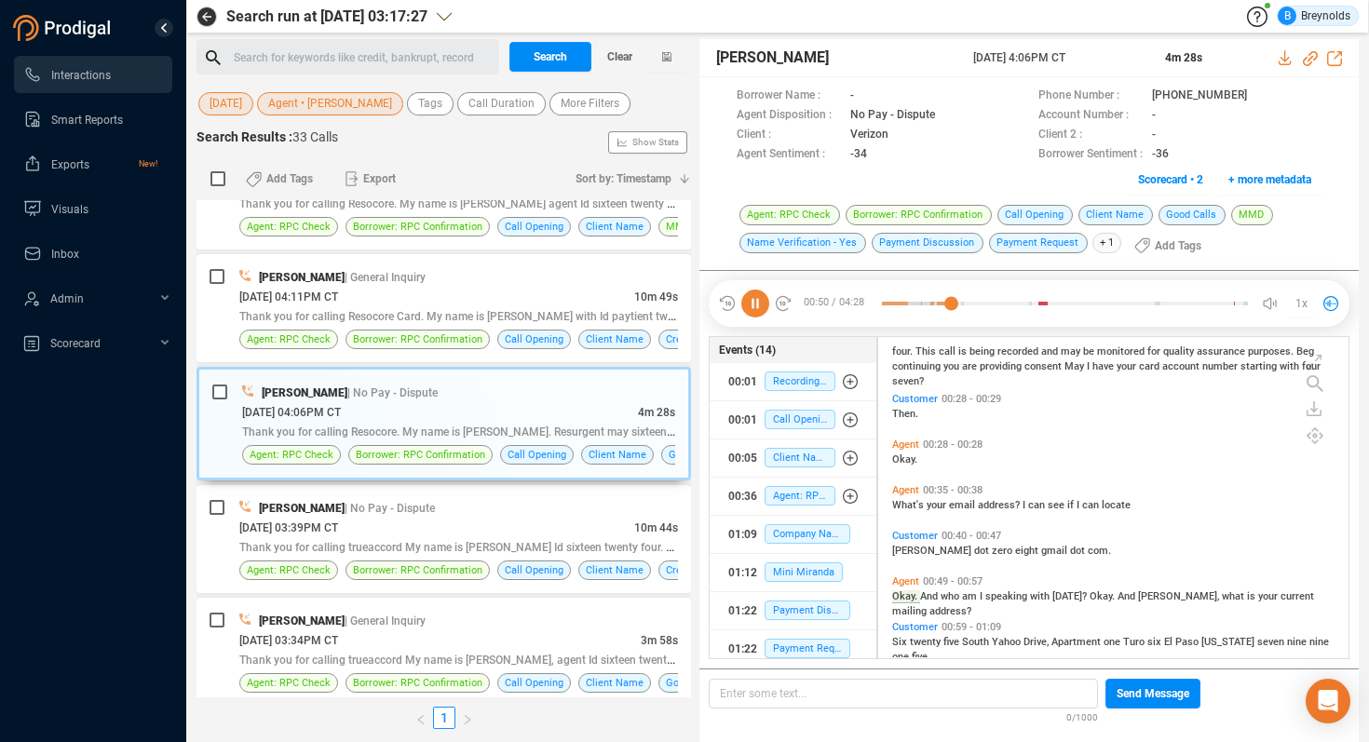
scroll to position [32, 0]
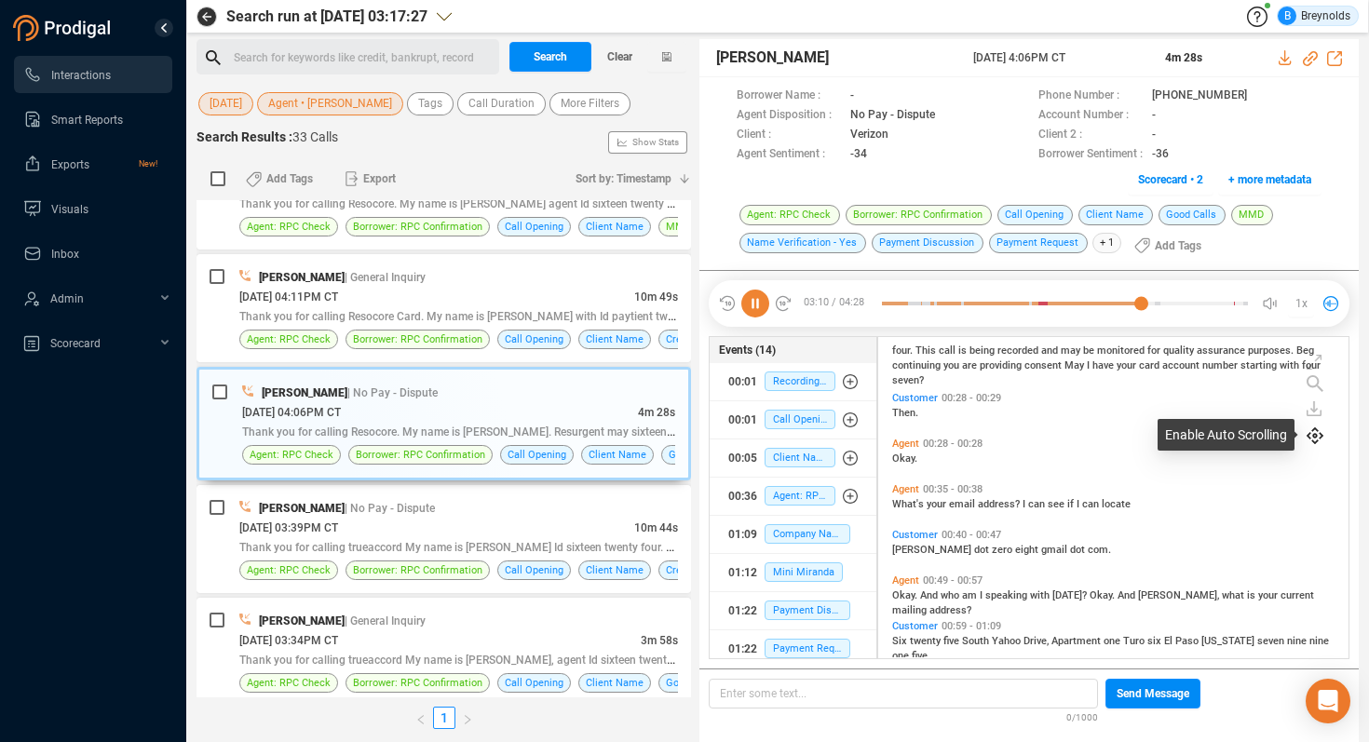
click at [1240, 438] on icon at bounding box center [1315, 436] width 17 height 17
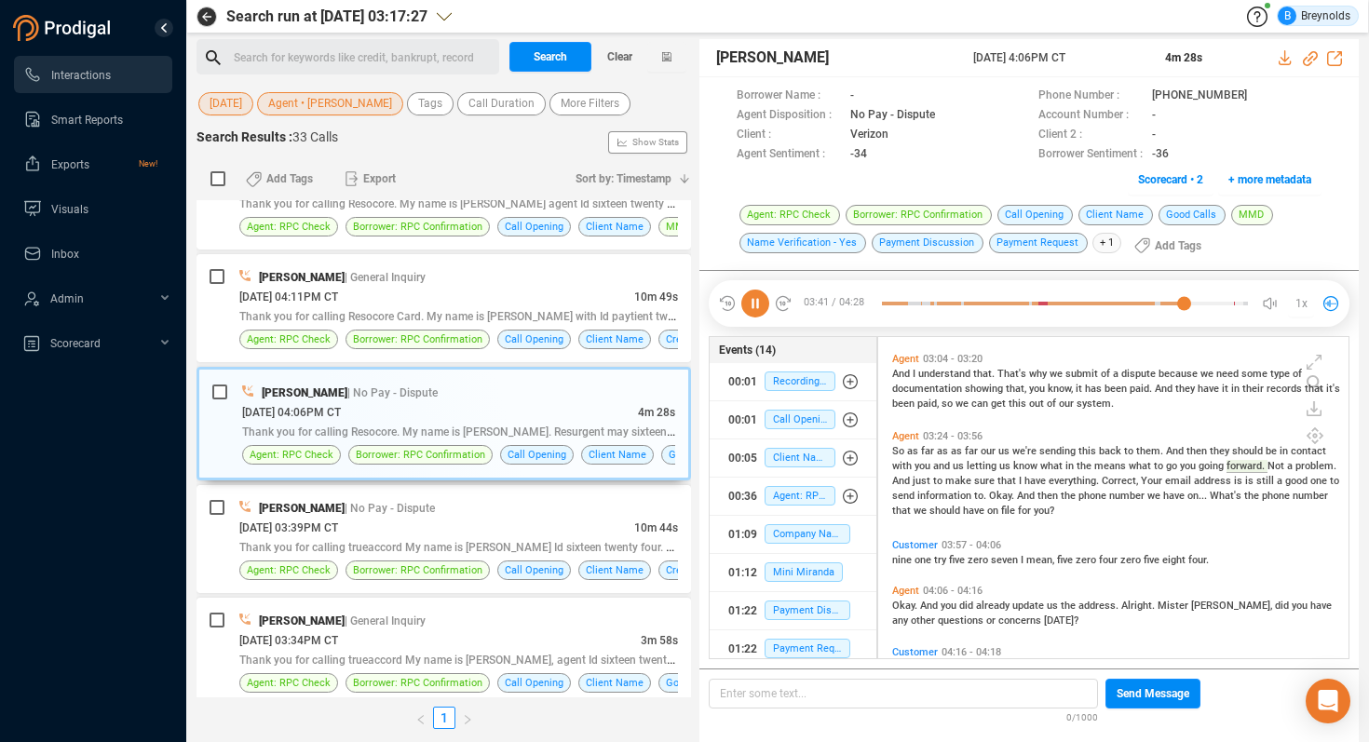
scroll to position [927, 0]
click at [1240, 60] on icon at bounding box center [1310, 58] width 15 height 15
click at [796, 576] on span "Mini Miranda" at bounding box center [804, 573] width 78 height 20
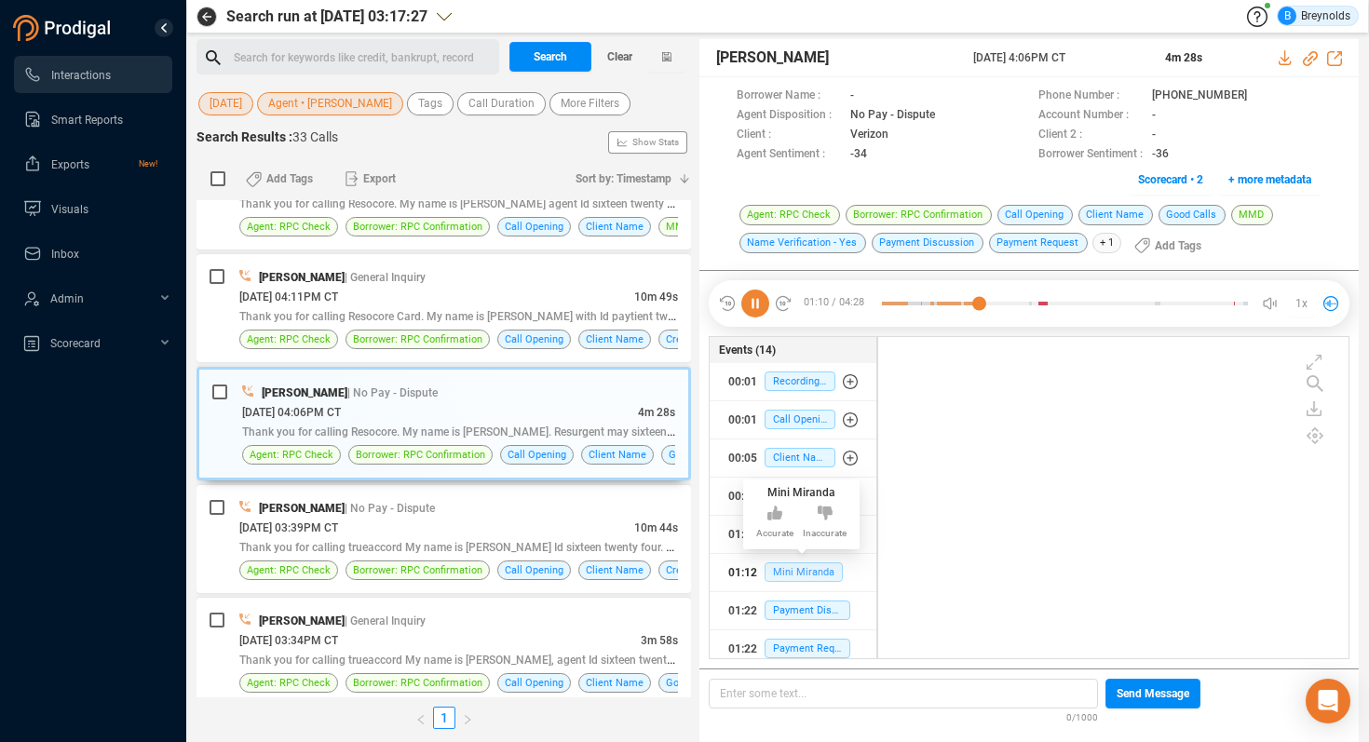
scroll to position [239, 0]
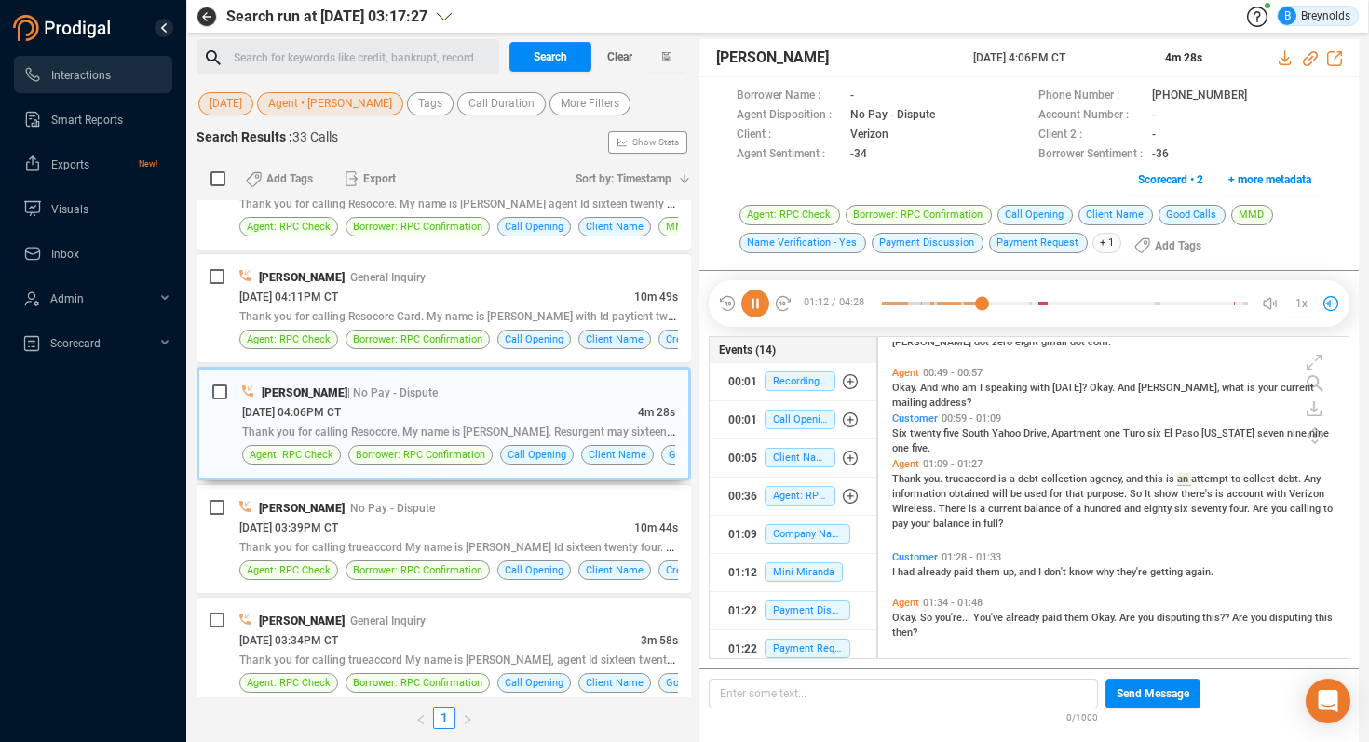
click at [991, 525] on span "full?" at bounding box center [994, 524] width 20 height 12
click at [757, 300] on icon at bounding box center [756, 304] width 28 height 28
